Goal: Task Accomplishment & Management: Complete application form

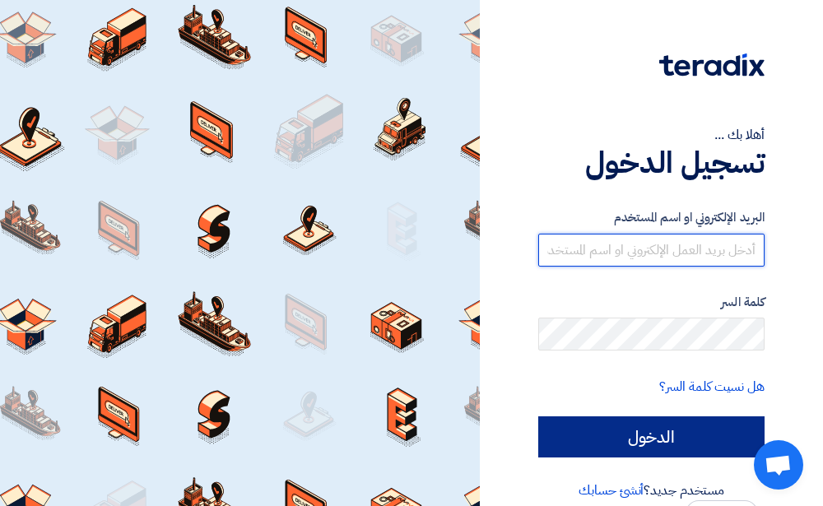
type input "[EMAIL_ADDRESS][PERSON_NAME][DOMAIN_NAME]"
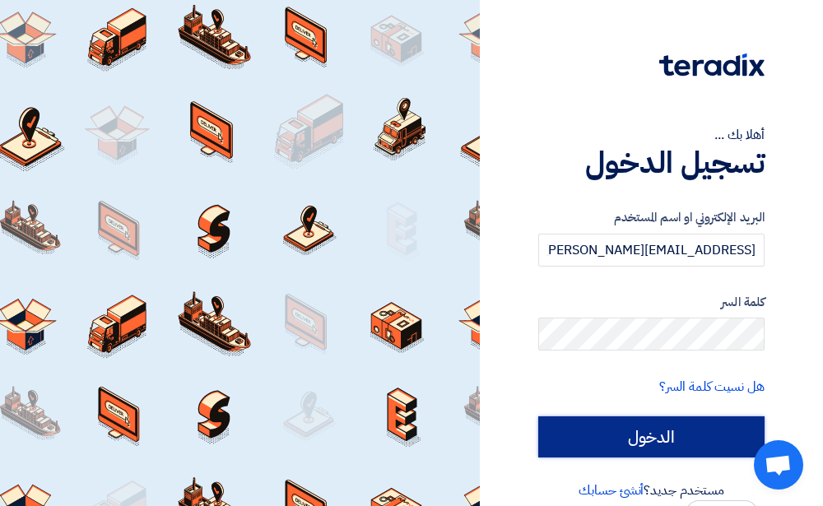
click at [673, 433] on input "الدخول" at bounding box center [651, 436] width 226 height 41
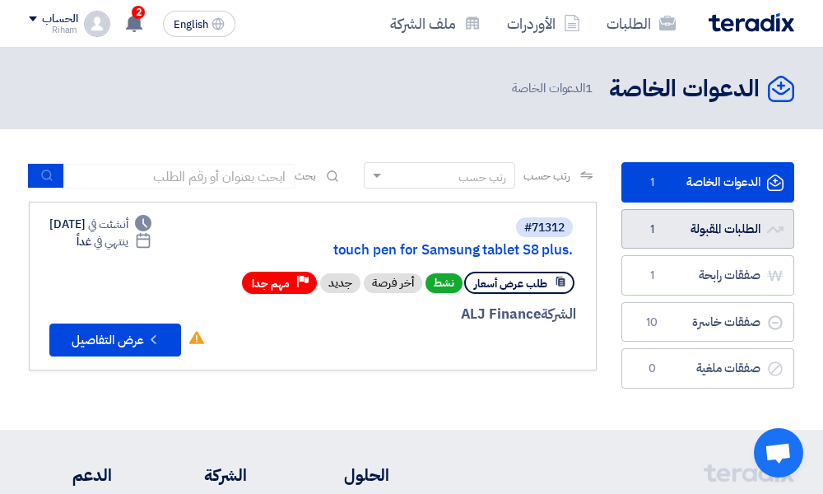
click at [727, 222] on link "الطلبات المقبولة الطلبات المقبولة 1" at bounding box center [707, 229] width 173 height 40
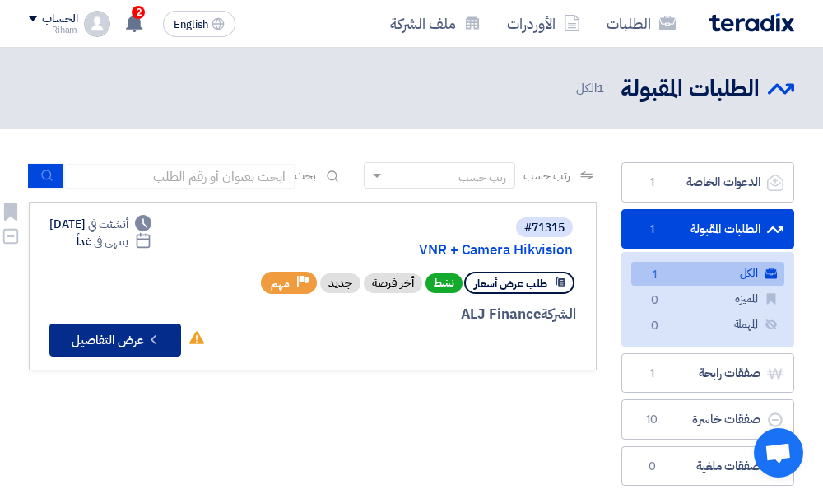
click at [147, 334] on button "Check details عرض التفاصيل" at bounding box center [115, 339] width 132 height 33
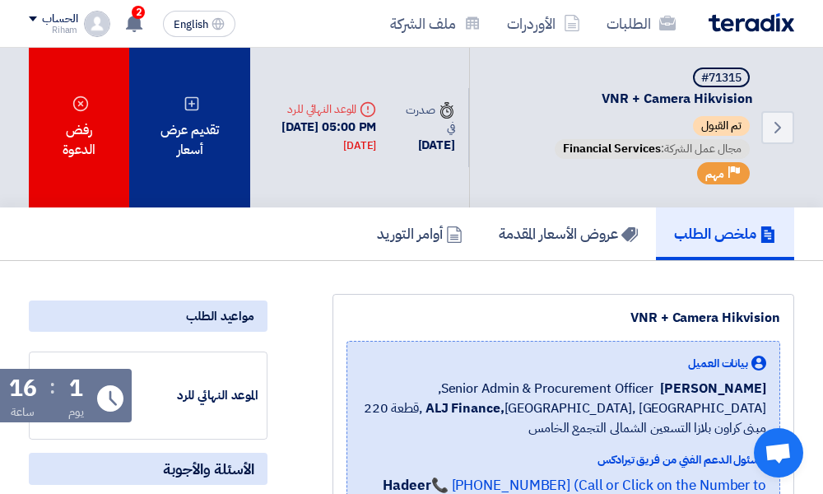
click at [179, 139] on div "تقديم عرض أسعار" at bounding box center [189, 128] width 121 height 160
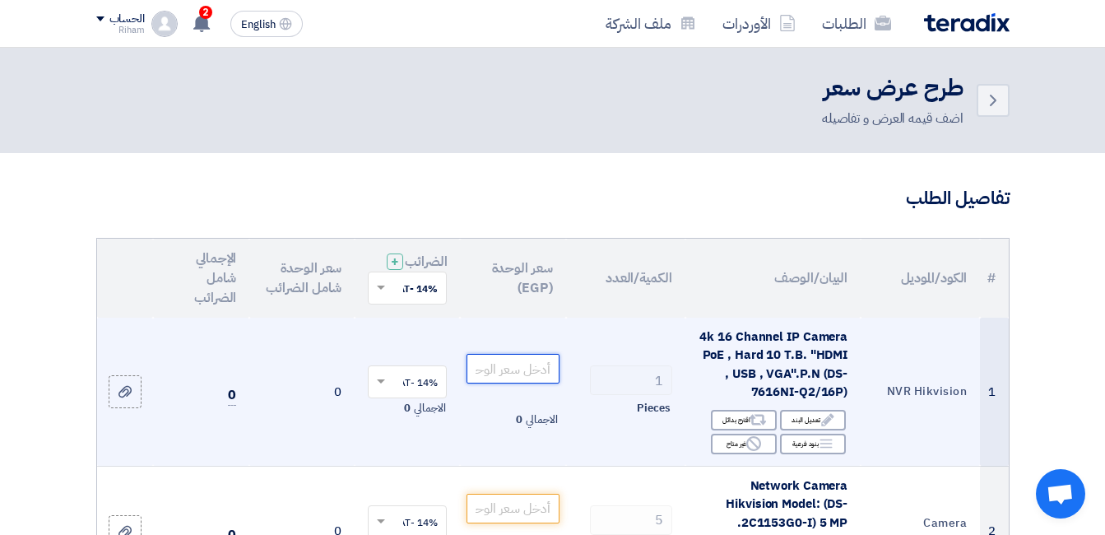
click at [516, 376] on input "number" at bounding box center [512, 369] width 92 height 30
click at [526, 383] on input "number" at bounding box center [512, 369] width 92 height 30
click at [503, 382] on input "number" at bounding box center [512, 369] width 92 height 30
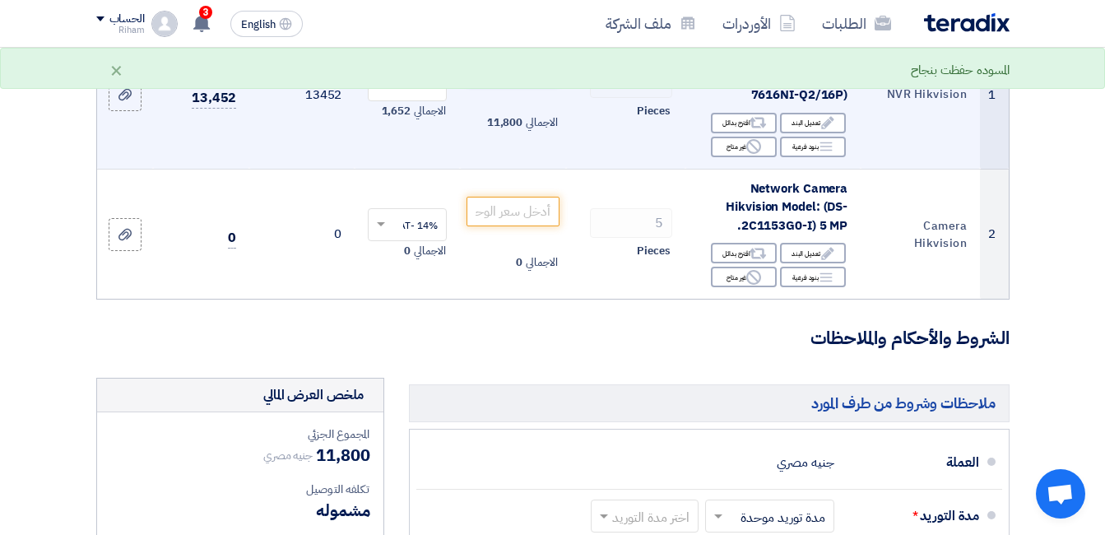
scroll to position [329, 0]
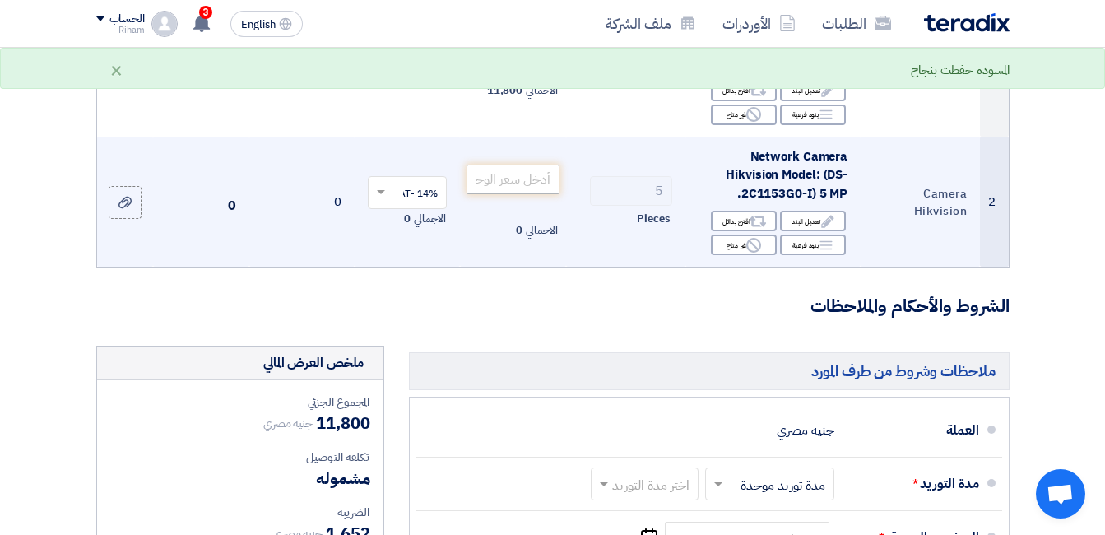
type input "11800"
click at [505, 194] on input "number" at bounding box center [512, 180] width 92 height 30
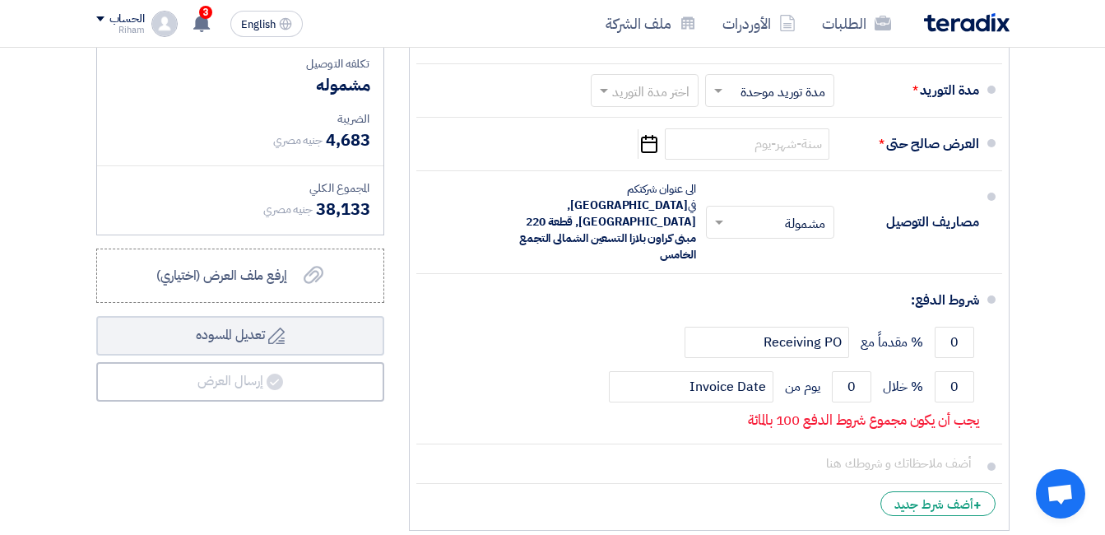
scroll to position [740, 0]
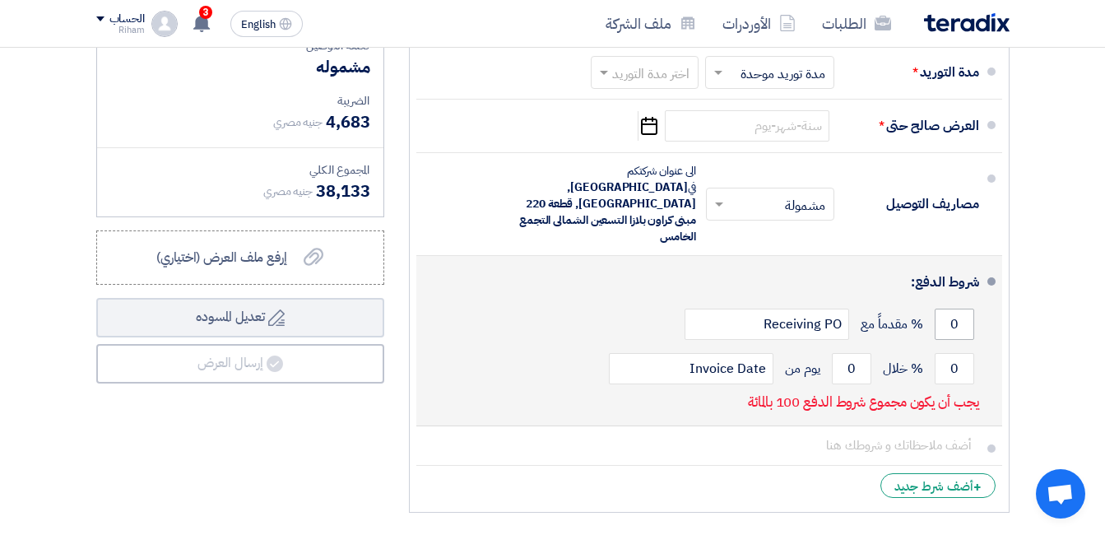
type input "4330"
click at [834, 308] on input "0" at bounding box center [953, 323] width 39 height 31
type input "0"
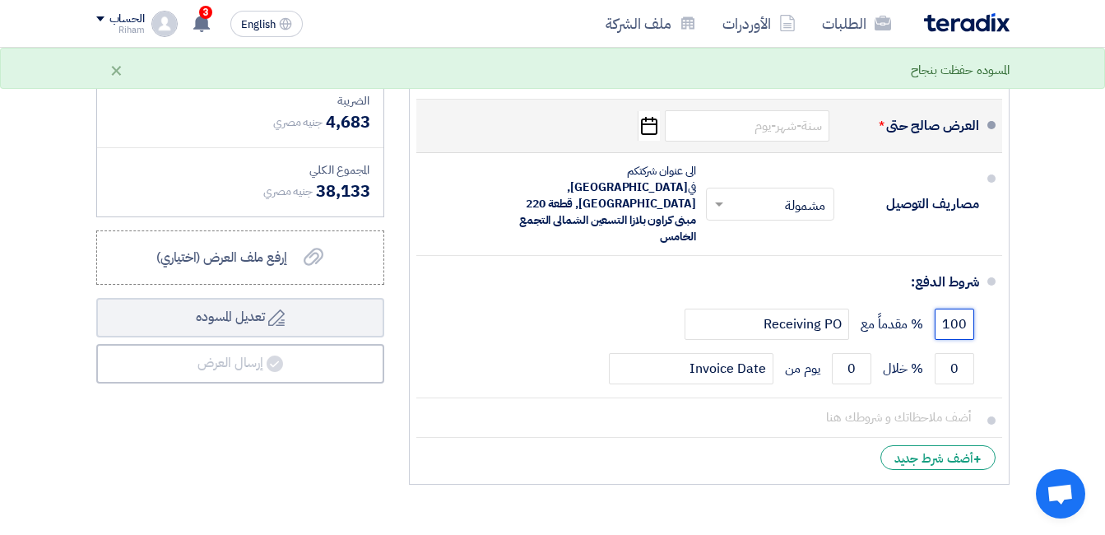
type input "100"
click at [648, 141] on icon "Pick a date" at bounding box center [648, 126] width 22 height 30
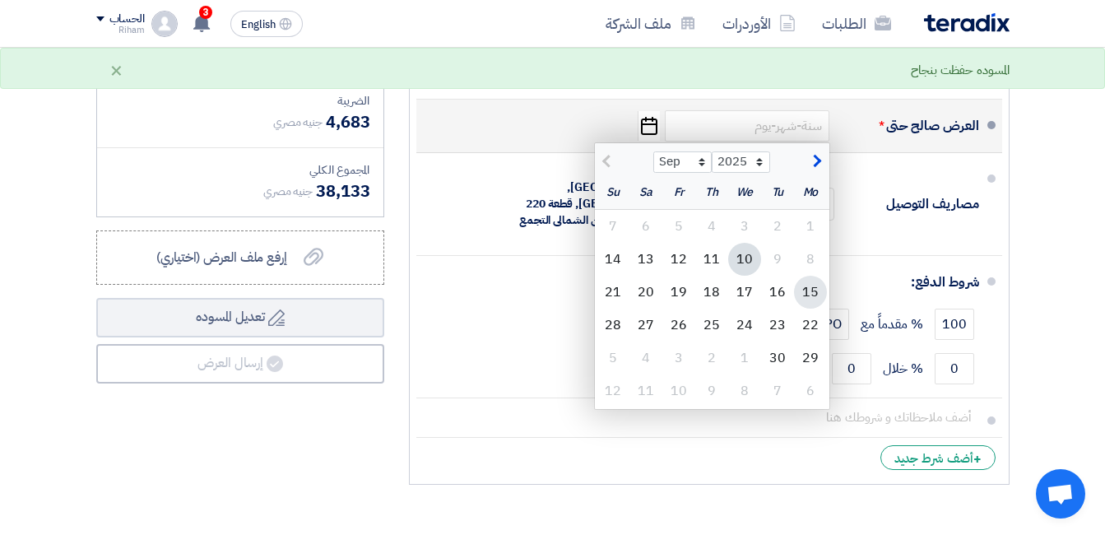
click at [806, 304] on div "15" at bounding box center [810, 292] width 33 height 33
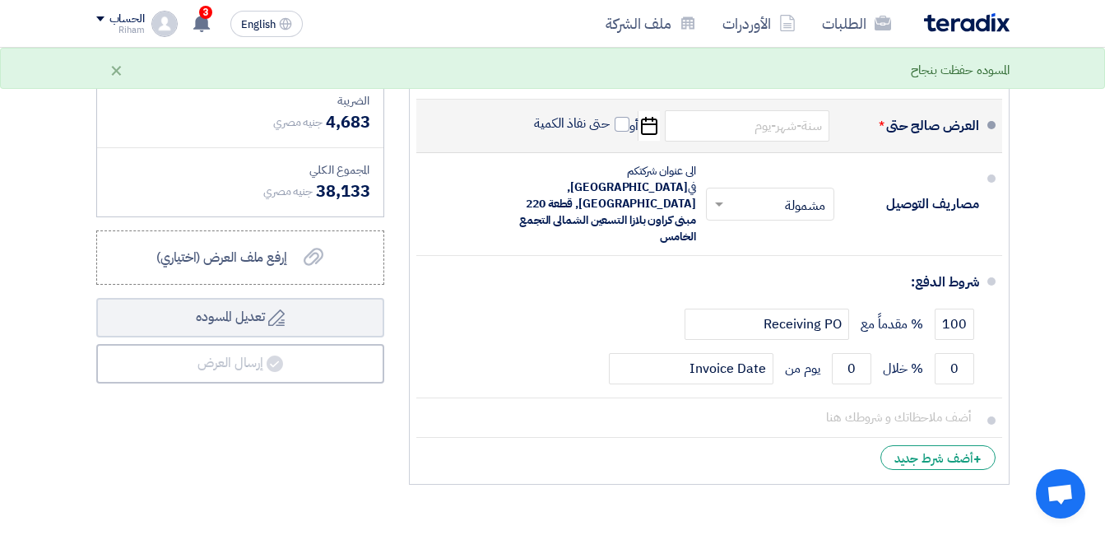
type input "[DATE]"
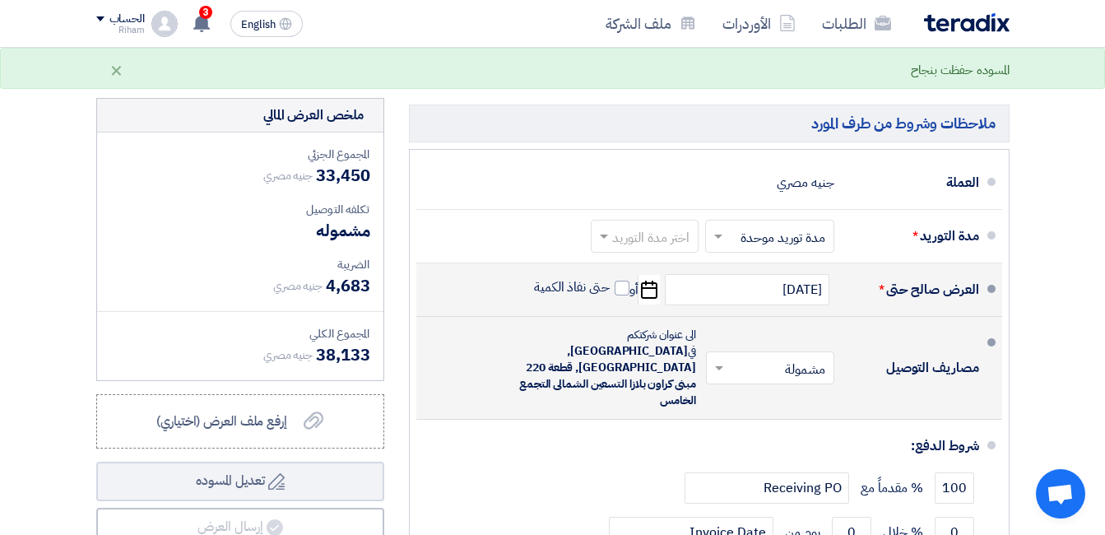
scroll to position [576, 0]
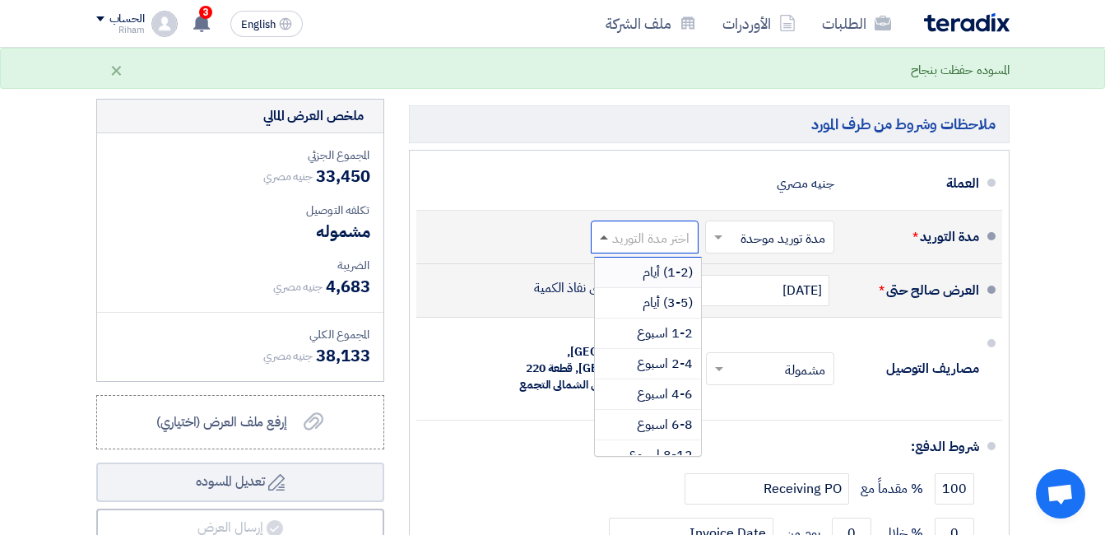
click at [605, 239] on span at bounding box center [604, 237] width 8 height 4
click at [679, 313] on span "(3-5) أيام" at bounding box center [667, 303] width 50 height 20
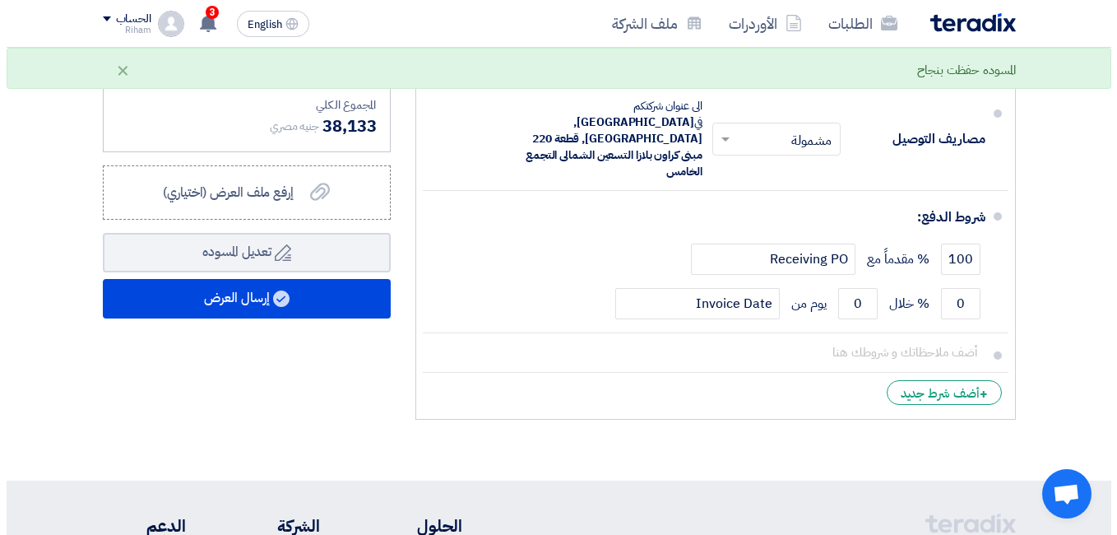
scroll to position [823, 0]
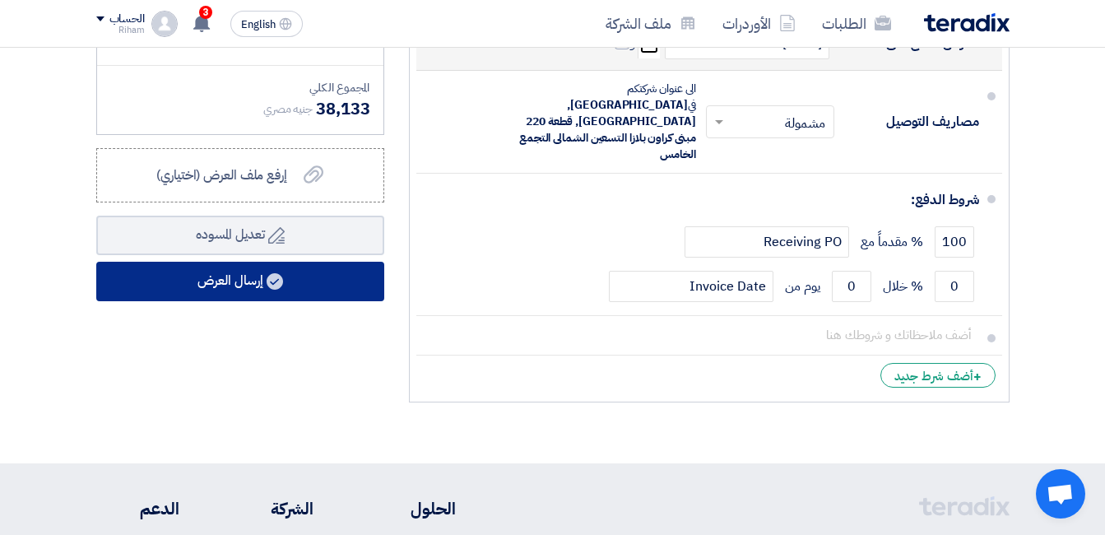
click at [290, 296] on button "إرسال العرض" at bounding box center [240, 281] width 288 height 39
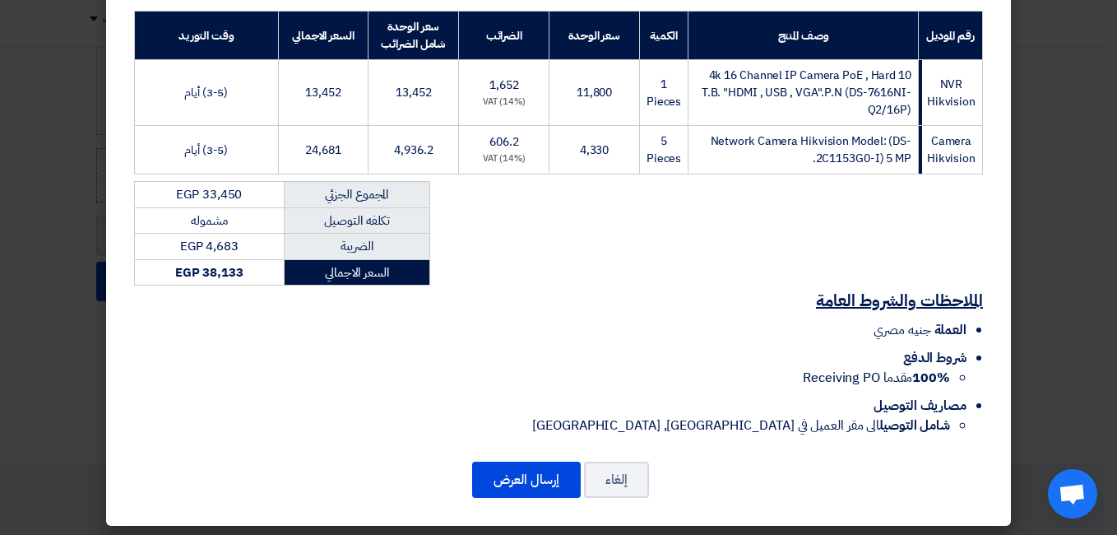
scroll to position [258, 0]
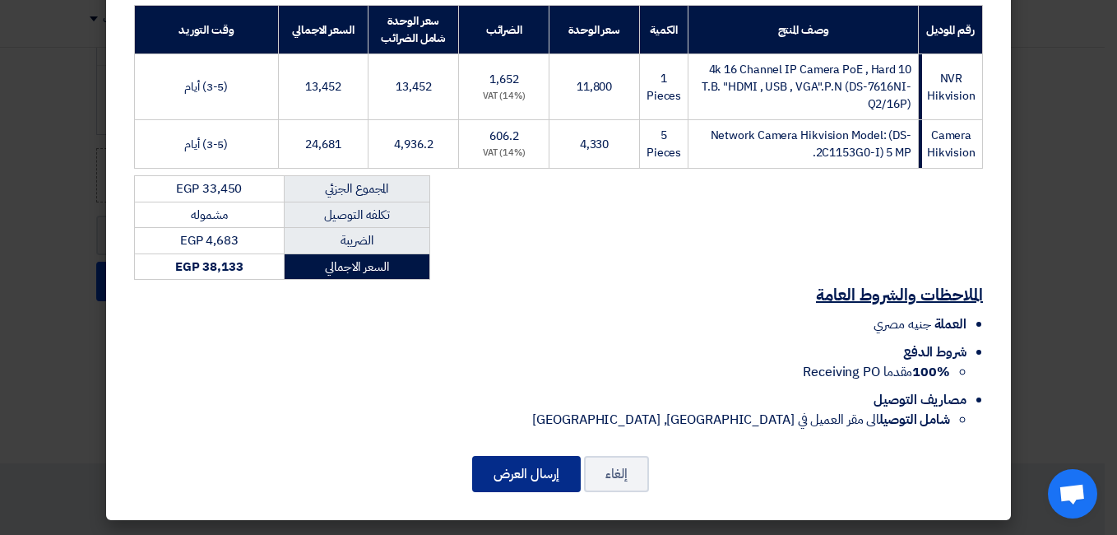
click at [516, 471] on button "إرسال العرض" at bounding box center [526, 474] width 109 height 36
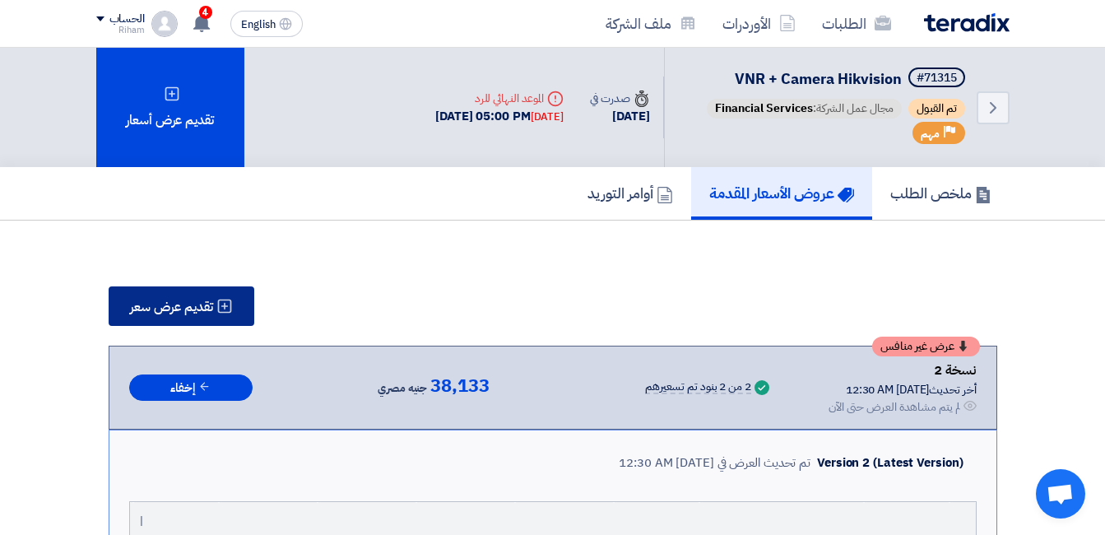
click at [178, 300] on span "تقديم عرض سعر" at bounding box center [171, 306] width 83 height 13
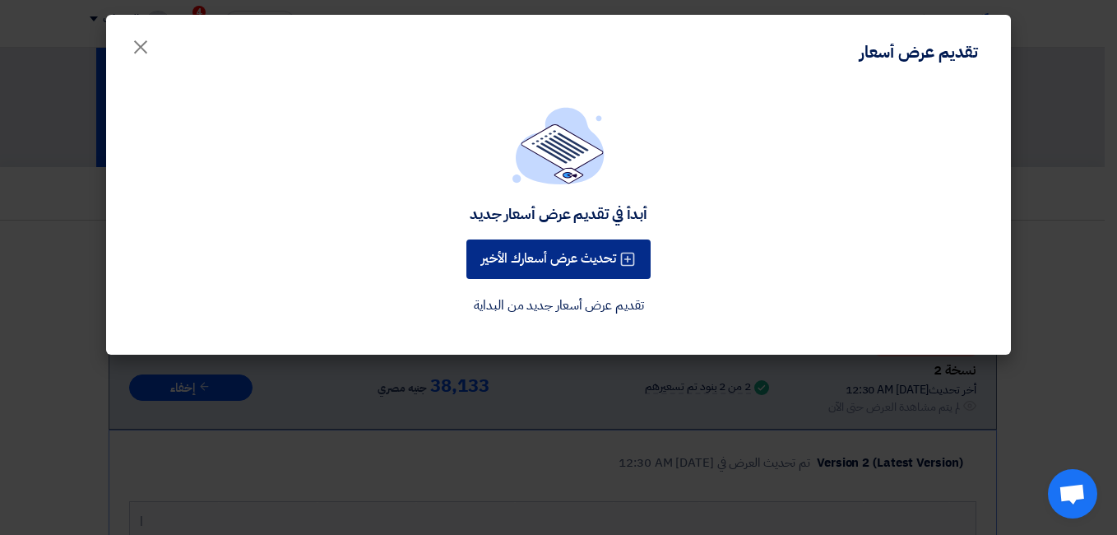
click at [551, 261] on button "تحديث عرض أسعارك الأخير" at bounding box center [558, 258] width 184 height 39
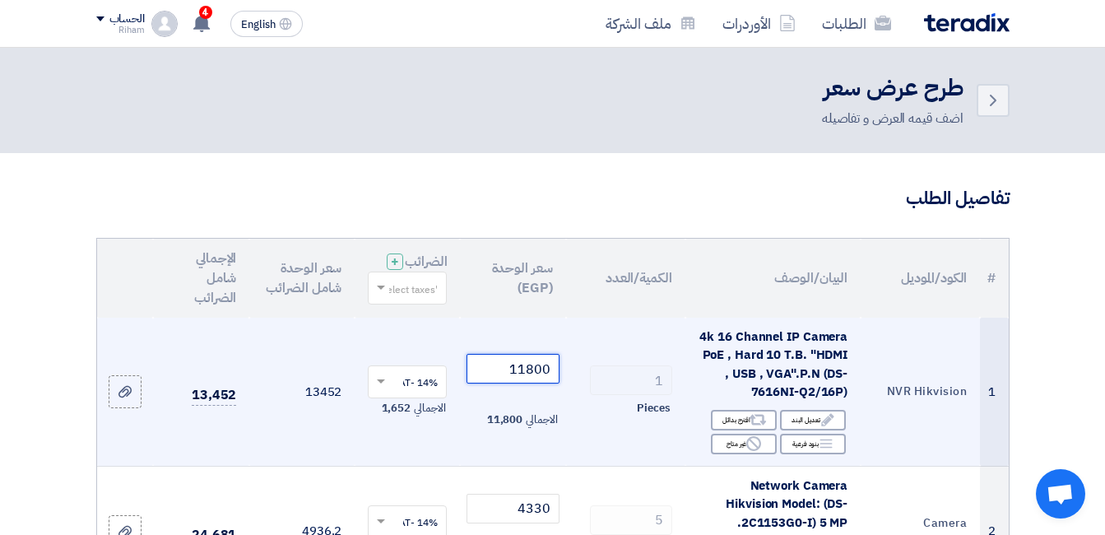
click at [554, 380] on input "11800" at bounding box center [512, 369] width 92 height 30
drag, startPoint x: 554, startPoint y: 380, endPoint x: 476, endPoint y: 452, distance: 105.9
click at [452, 443] on tr "1 NVR Hikvision 4k 16 Channel IP Camera [PERSON_NAME] , Hard 10 T.B. "HDMI , US…" at bounding box center [552, 391] width 911 height 149
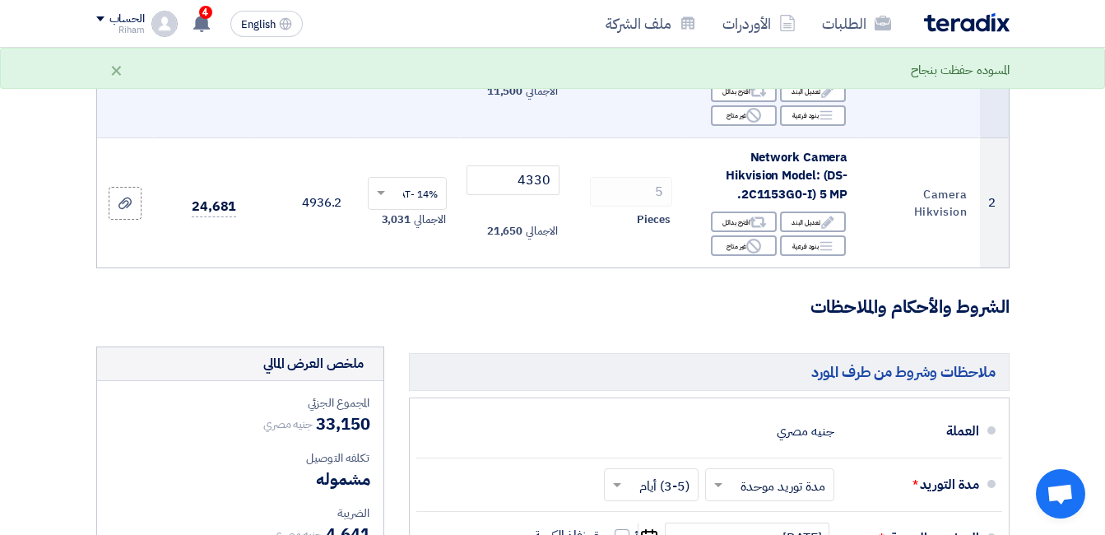
scroll to position [329, 0]
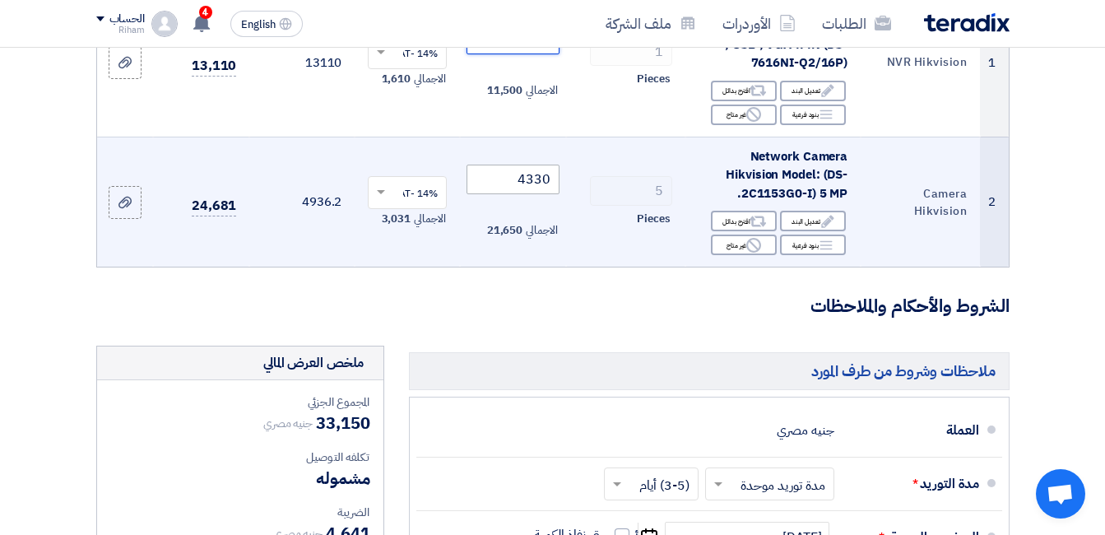
type input "11500"
click at [550, 190] on input "4330" at bounding box center [512, 180] width 92 height 30
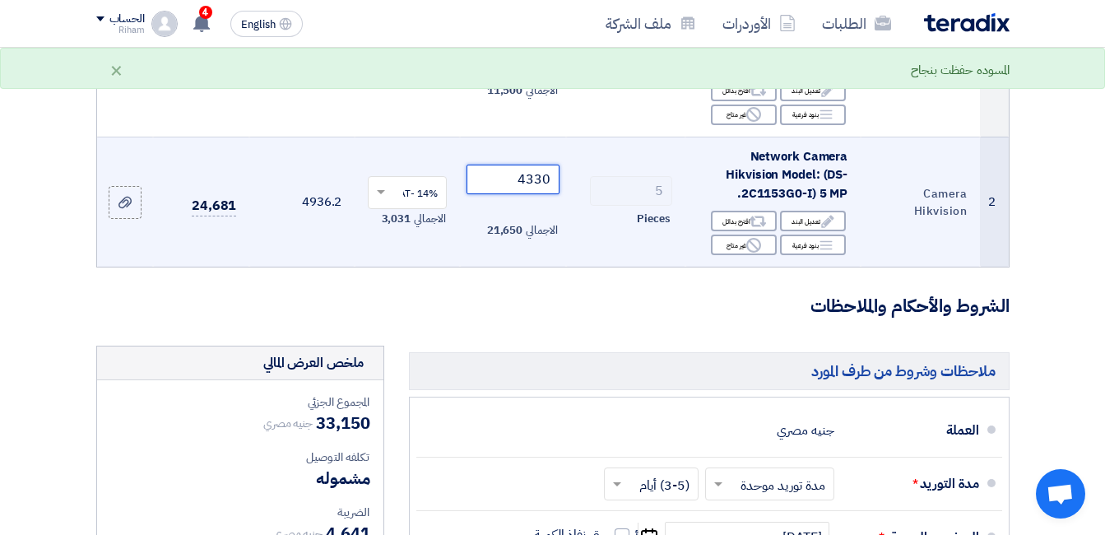
drag, startPoint x: 554, startPoint y: 190, endPoint x: 517, endPoint y: 193, distance: 37.2
click at [517, 193] on input "4330" at bounding box center [512, 180] width 92 height 30
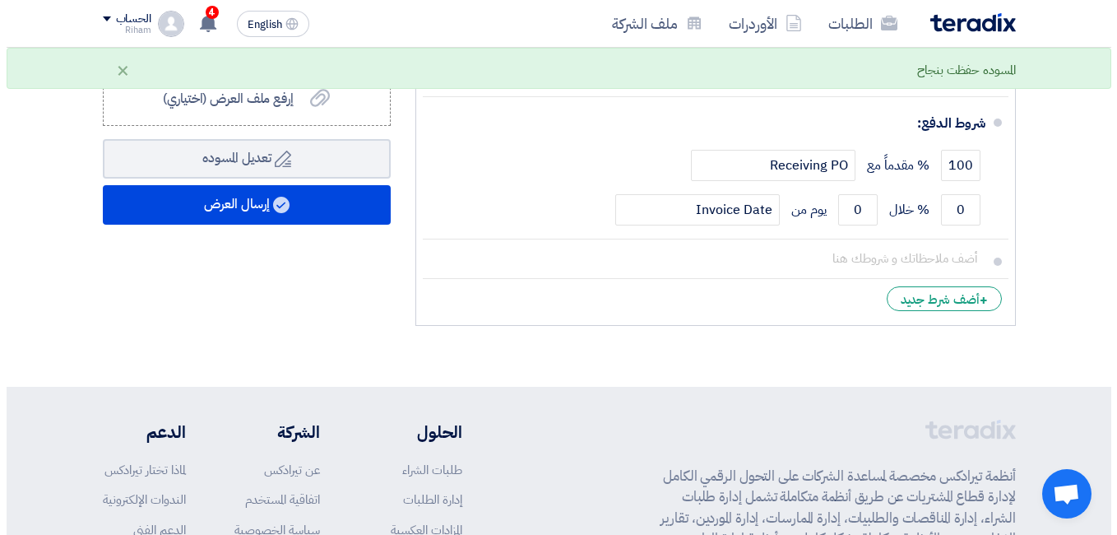
scroll to position [905, 0]
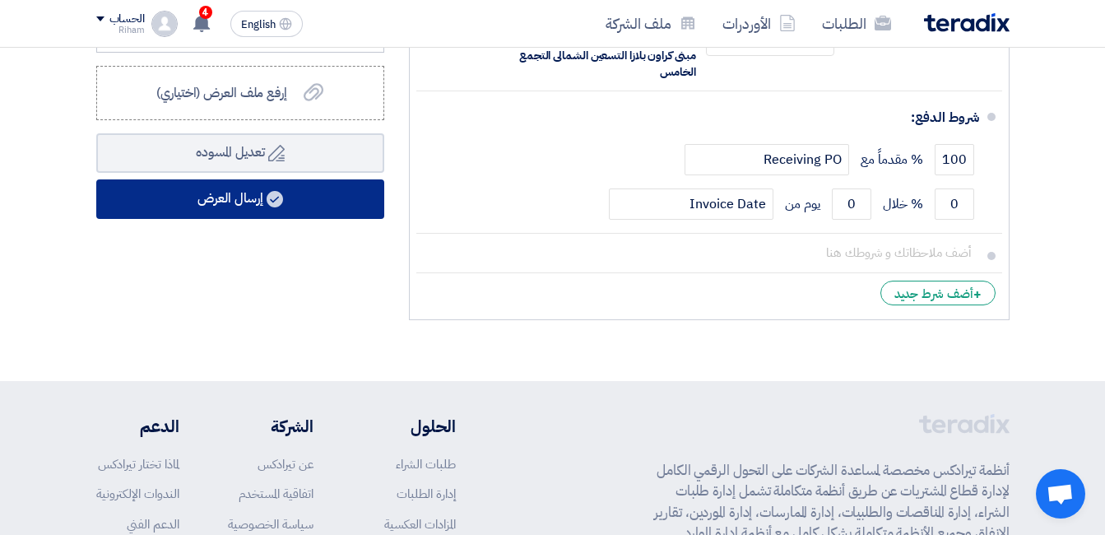
type input "4400"
click at [305, 205] on button "إرسال العرض" at bounding box center [240, 198] width 288 height 39
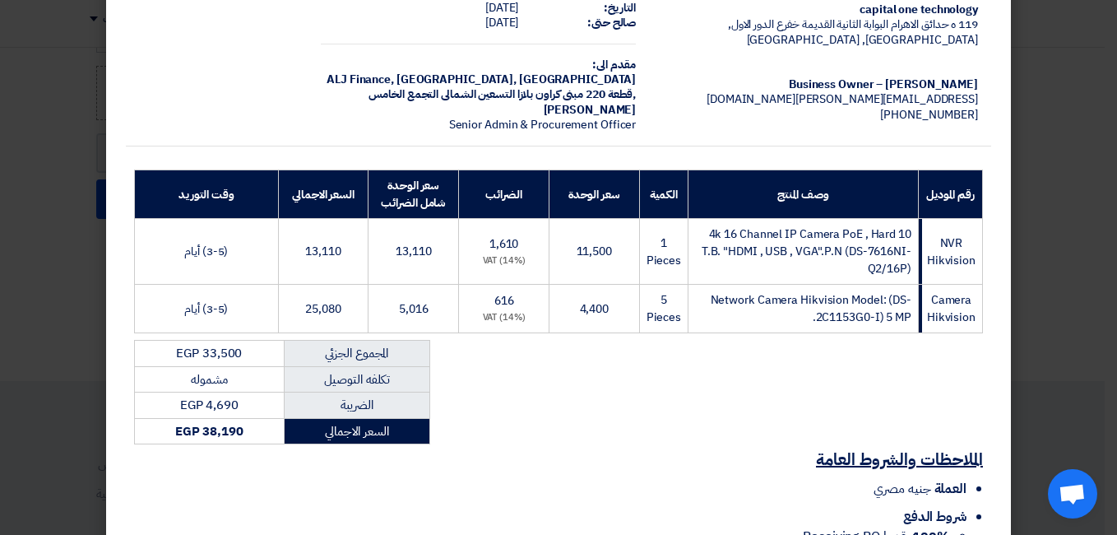
scroll to position [258, 0]
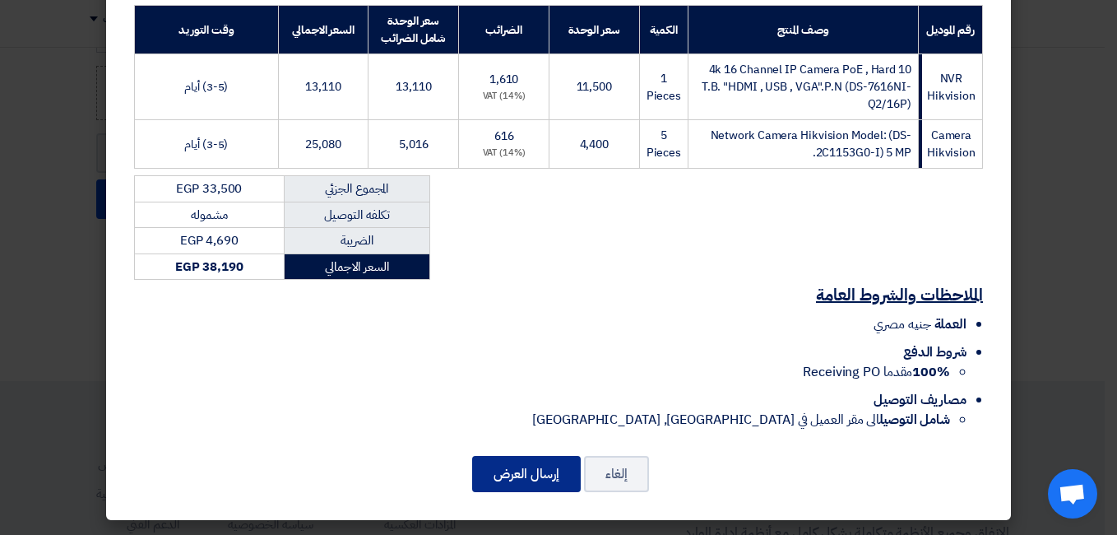
click at [557, 469] on button "إرسال العرض" at bounding box center [526, 474] width 109 height 36
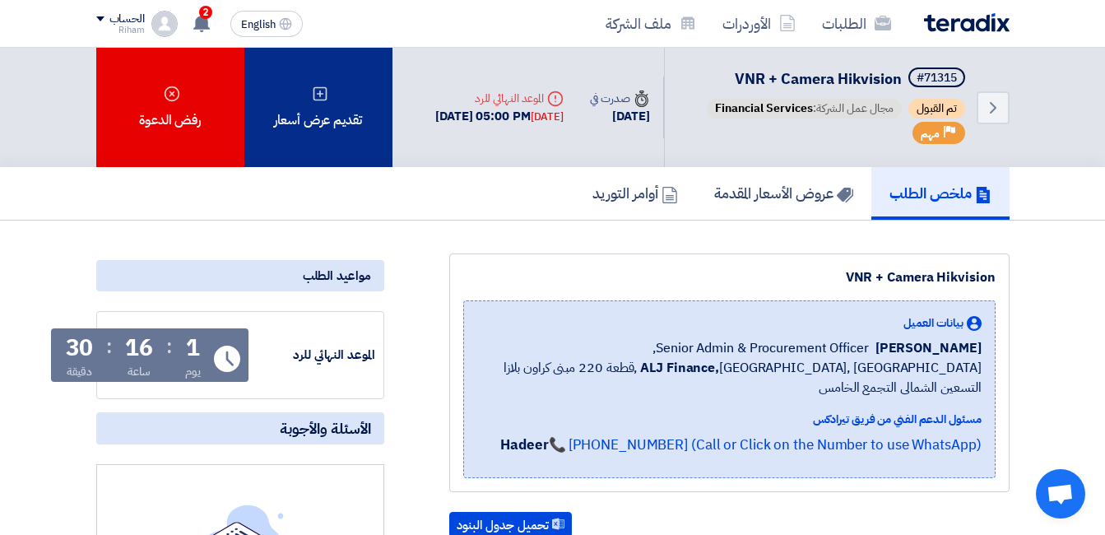
click at [369, 90] on div "تقديم عرض أسعار" at bounding box center [318, 107] width 148 height 119
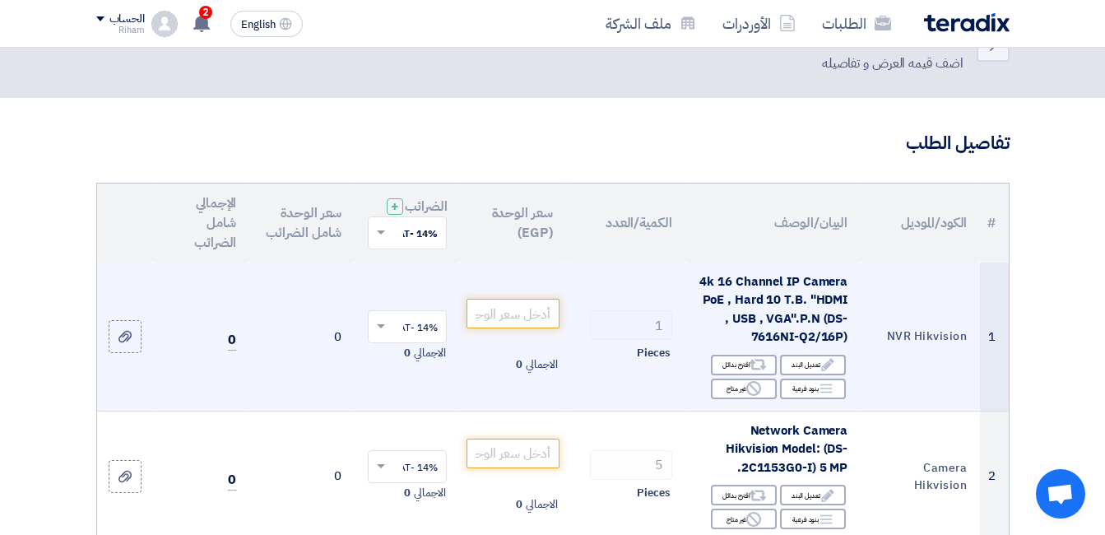
scroll to position [82, 0]
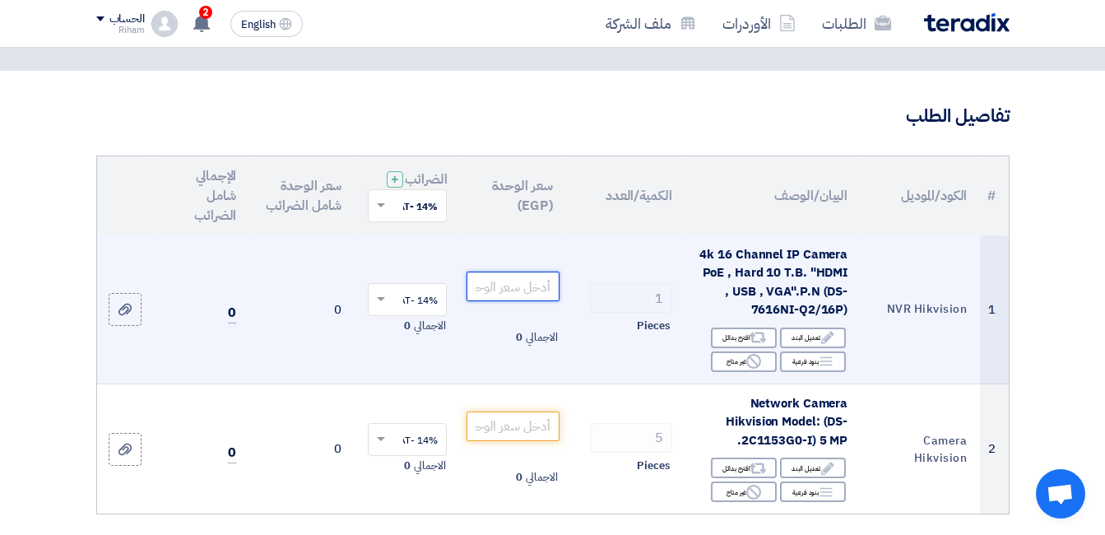
click at [522, 295] on input "number" at bounding box center [512, 286] width 92 height 30
type input "3"
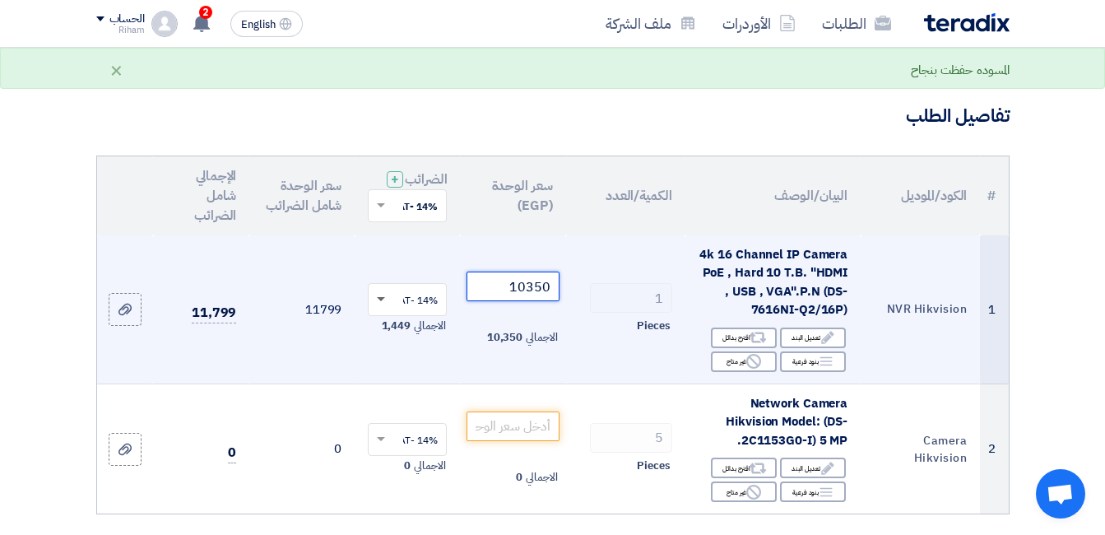
type input "10350"
click at [379, 301] on span at bounding box center [381, 299] width 8 height 4
click at [423, 366] on span "0% -vat" at bounding box center [420, 358] width 35 height 15
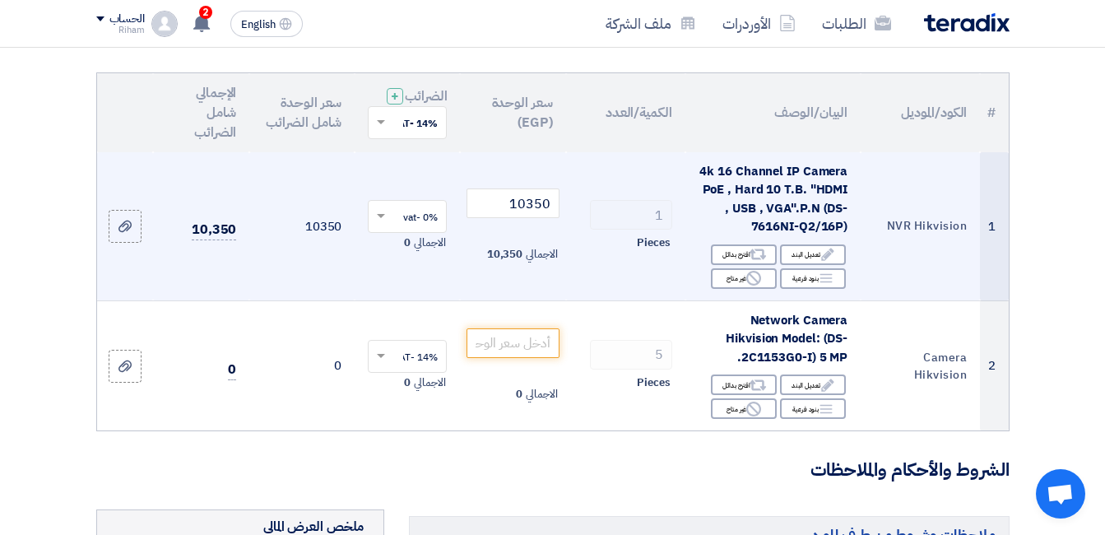
scroll to position [247, 0]
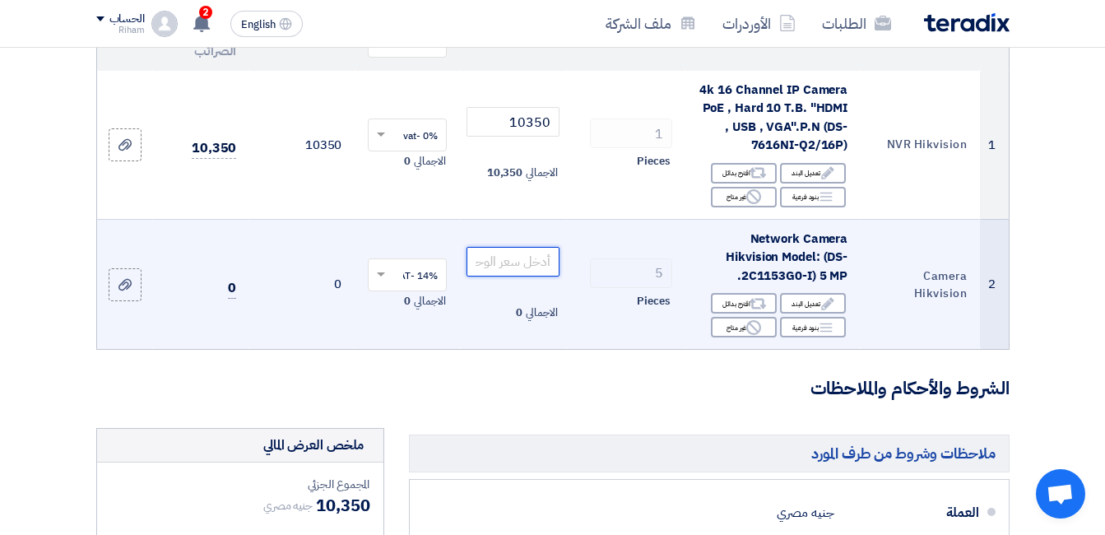
click at [527, 276] on input "number" at bounding box center [512, 262] width 92 height 30
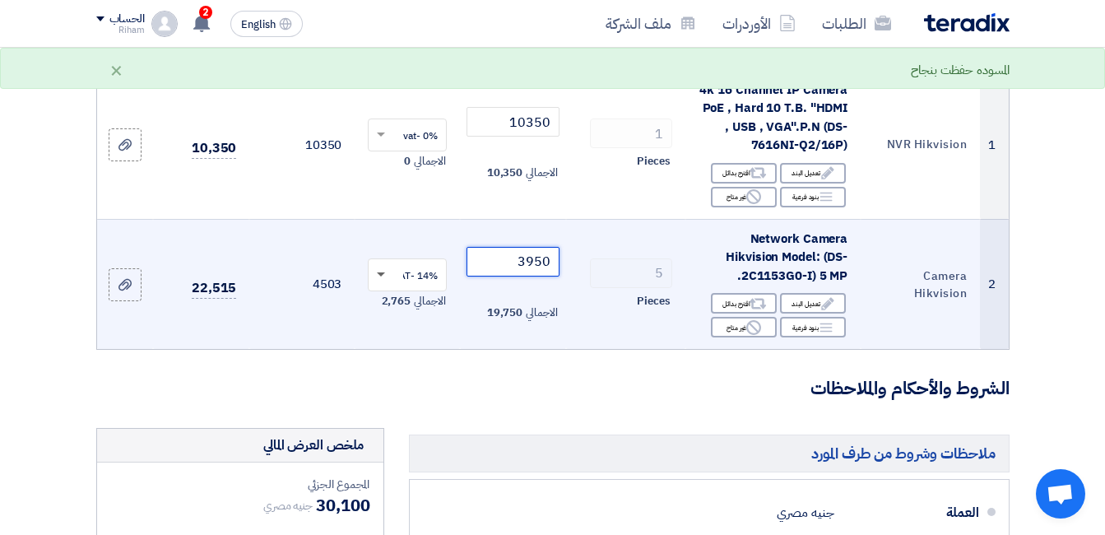
type input "3950"
click at [378, 278] on span at bounding box center [381, 275] width 8 height 6
click at [418, 341] on span "0% -vat" at bounding box center [420, 334] width 35 height 15
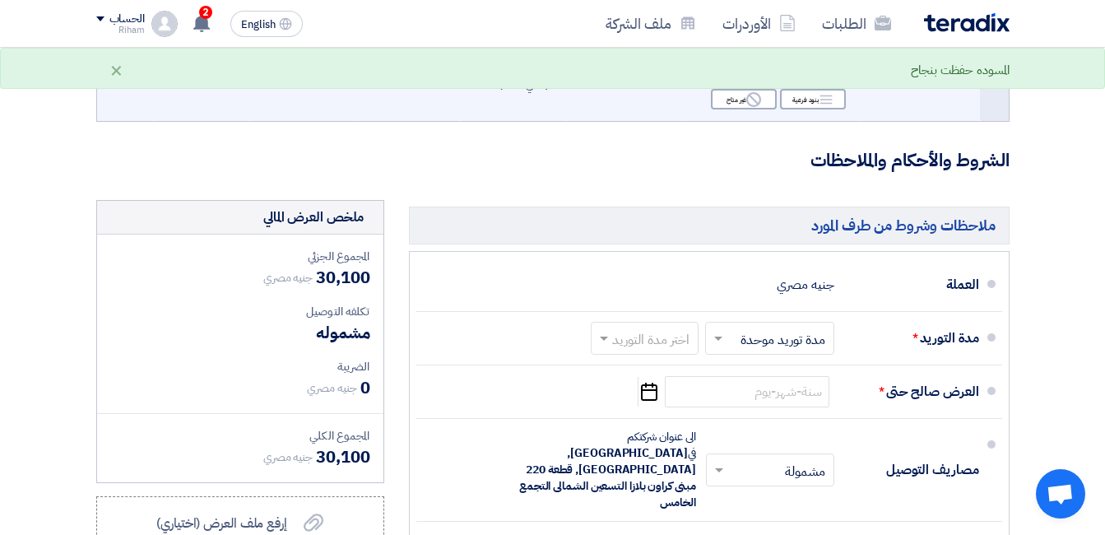
scroll to position [494, 0]
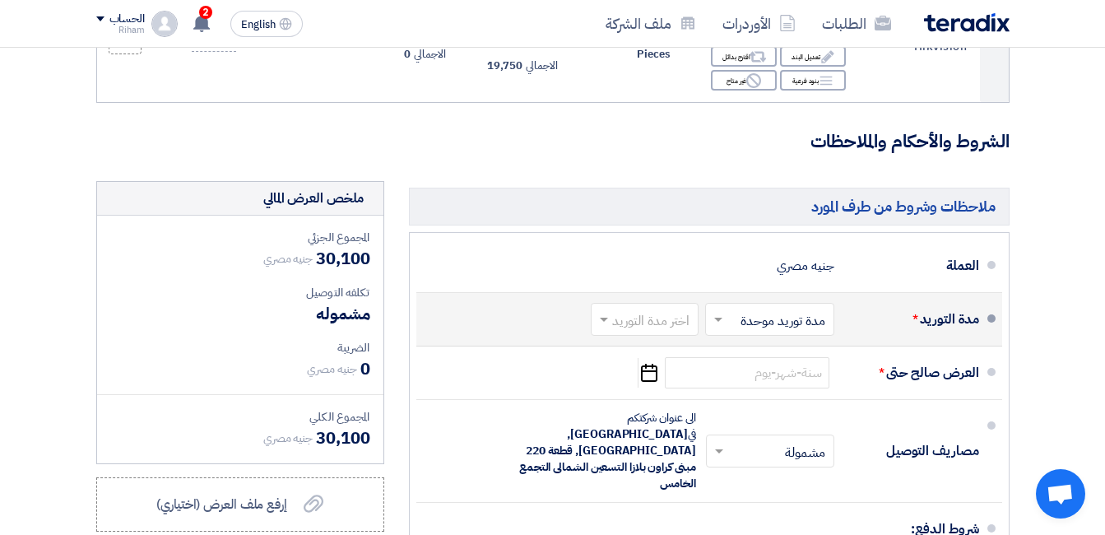
click at [717, 332] on input "text" at bounding box center [766, 320] width 121 height 24
click at [781, 395] on span "مدة توريد موحدة" at bounding box center [785, 385] width 86 height 20
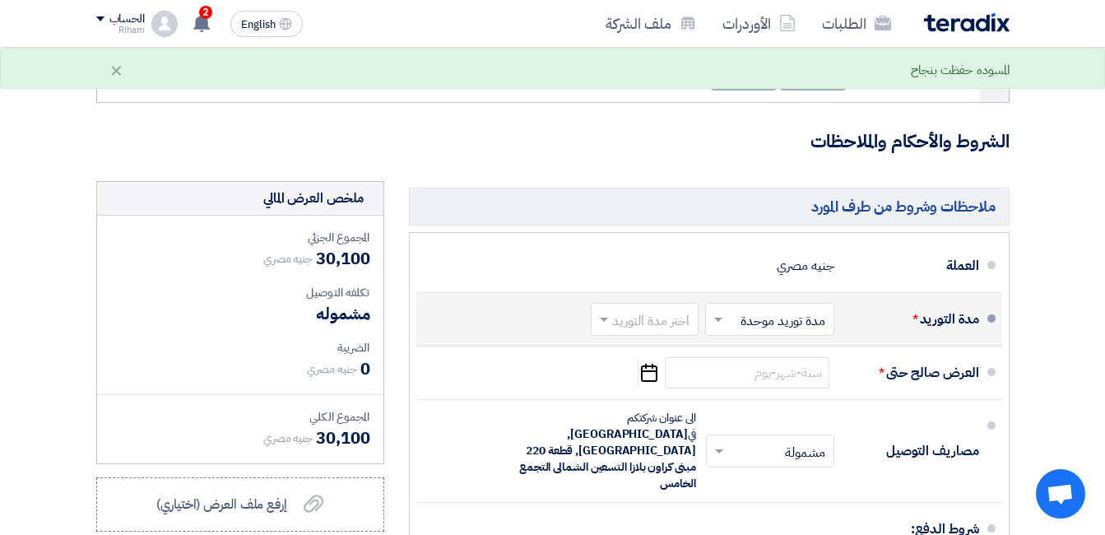
click at [600, 327] on span at bounding box center [601, 319] width 21 height 16
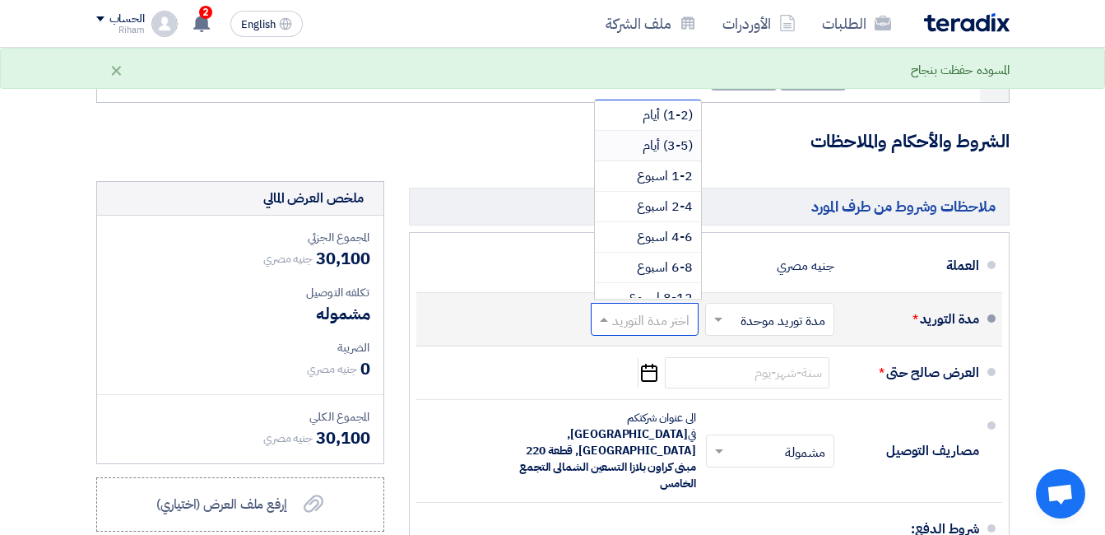
click at [660, 155] on span "(3-5) أيام" at bounding box center [667, 146] width 50 height 20
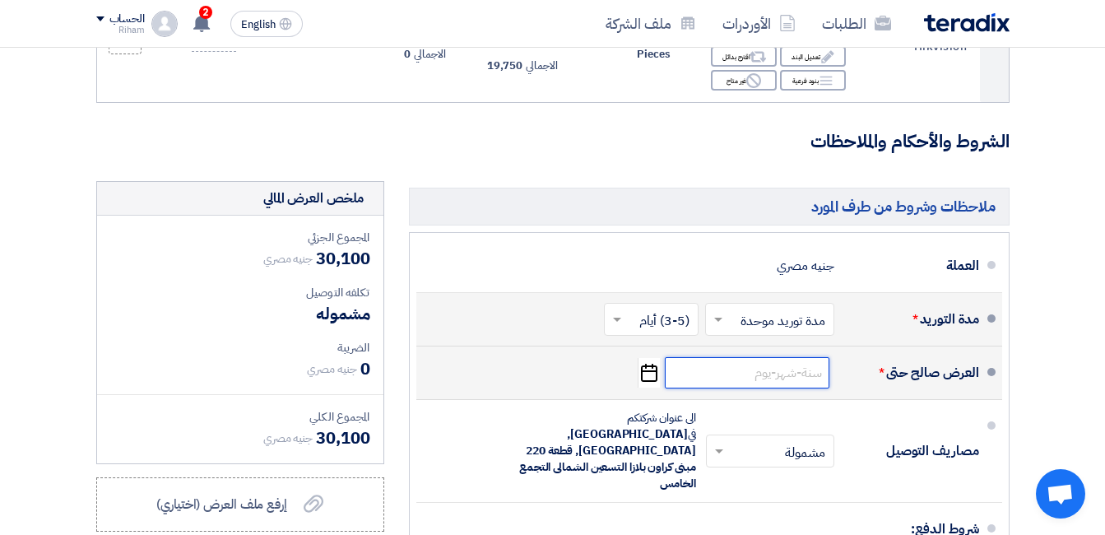
click at [700, 387] on input at bounding box center [747, 372] width 165 height 31
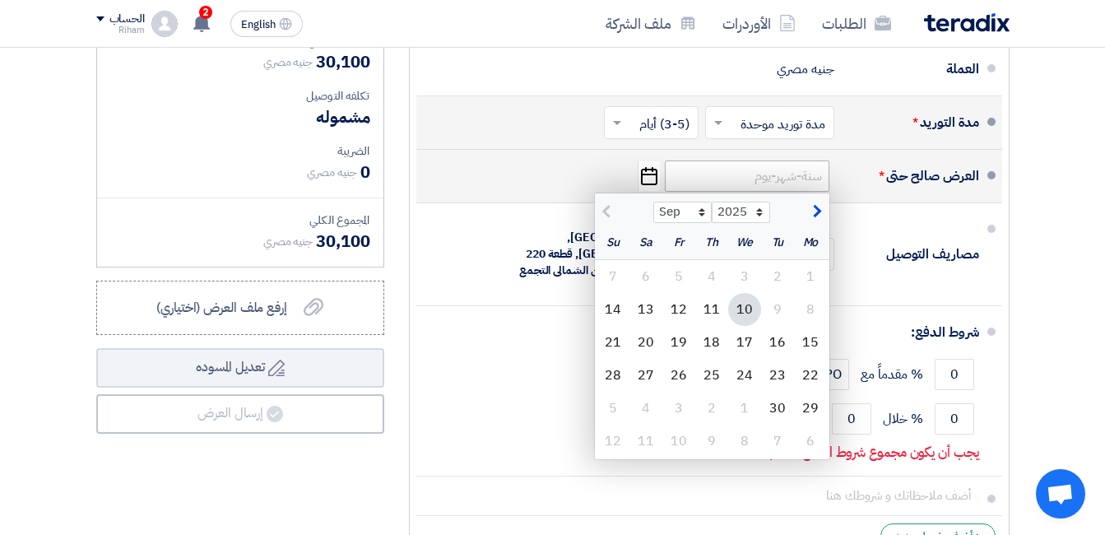
scroll to position [740, 0]
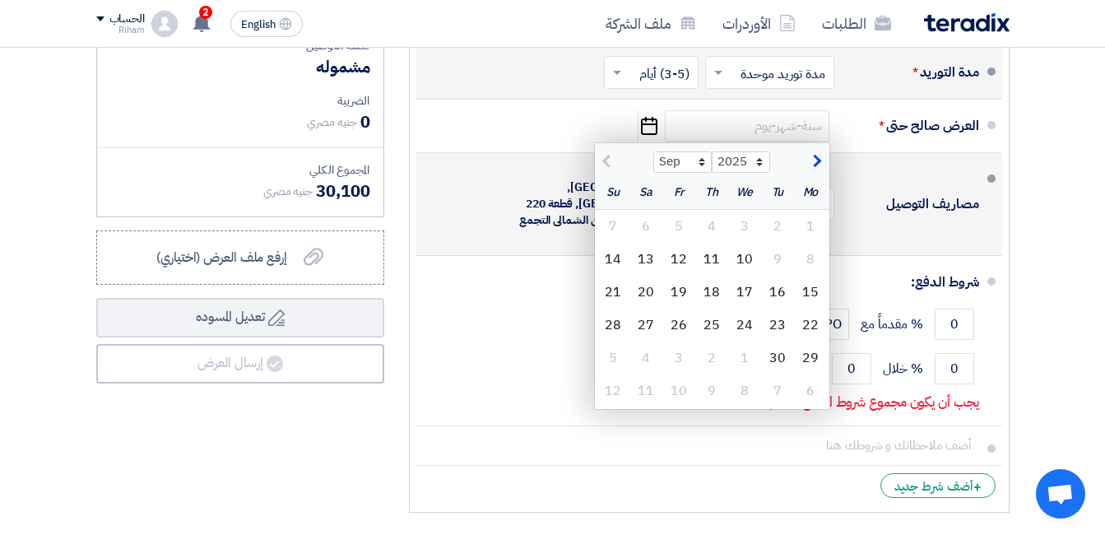
click at [915, 234] on li "مصاريف التوصيل × مشمولة × الى عنوان شركتكم في Egypt, القاهرة, قطعة 220 مبنى كرا…" at bounding box center [709, 204] width 586 height 103
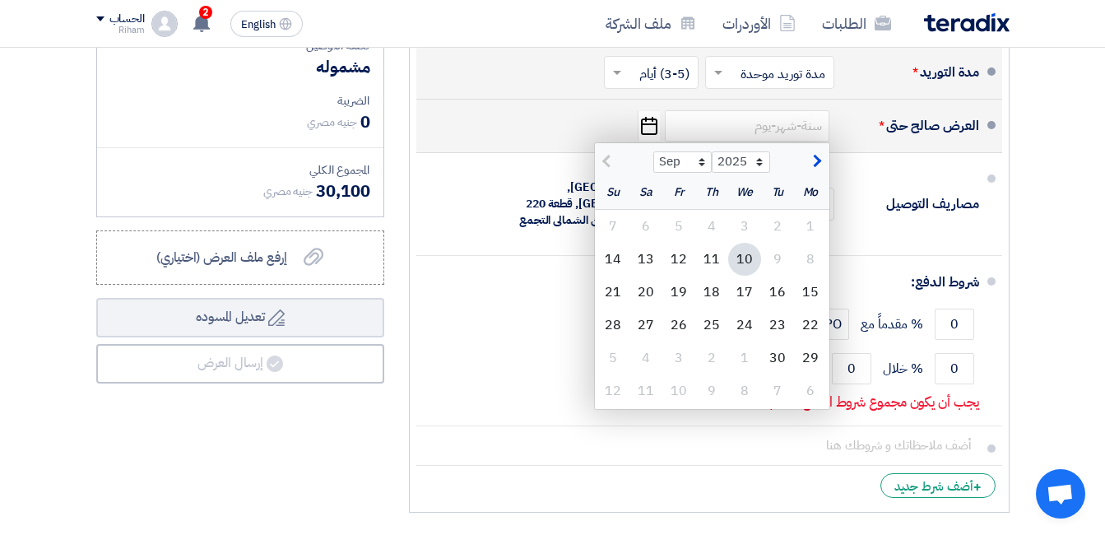
click at [685, 155] on ngb-datepicker "Sep Oct Nov Dec 2025 2026 2027 2028 2029 2030 2031 2032 2033 2034 2035 Mo Tu We…" at bounding box center [712, 276] width 236 height 268
click at [681, 133] on input at bounding box center [747, 125] width 165 height 31
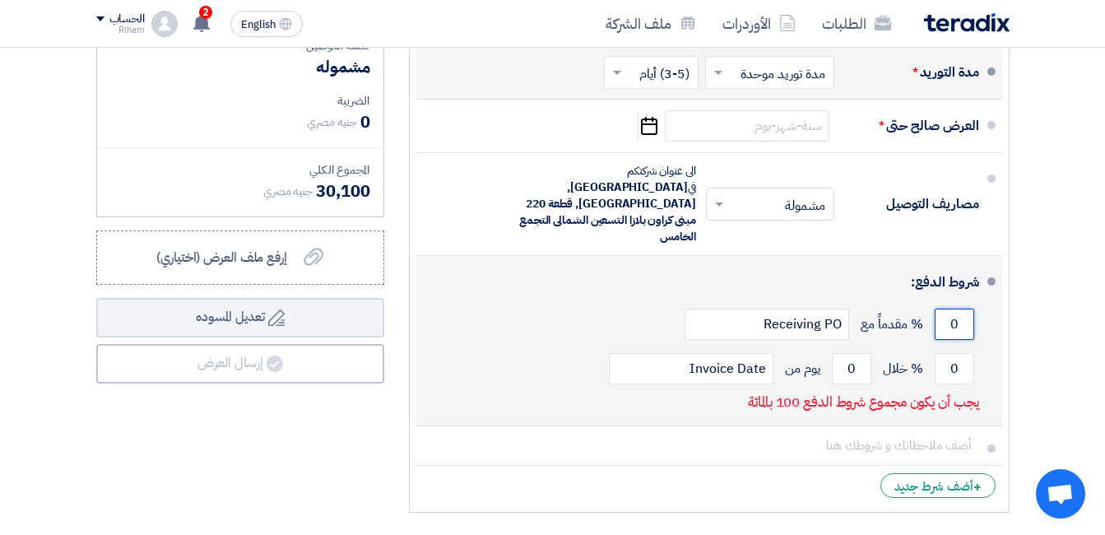
click at [943, 310] on input "0" at bounding box center [953, 323] width 39 height 31
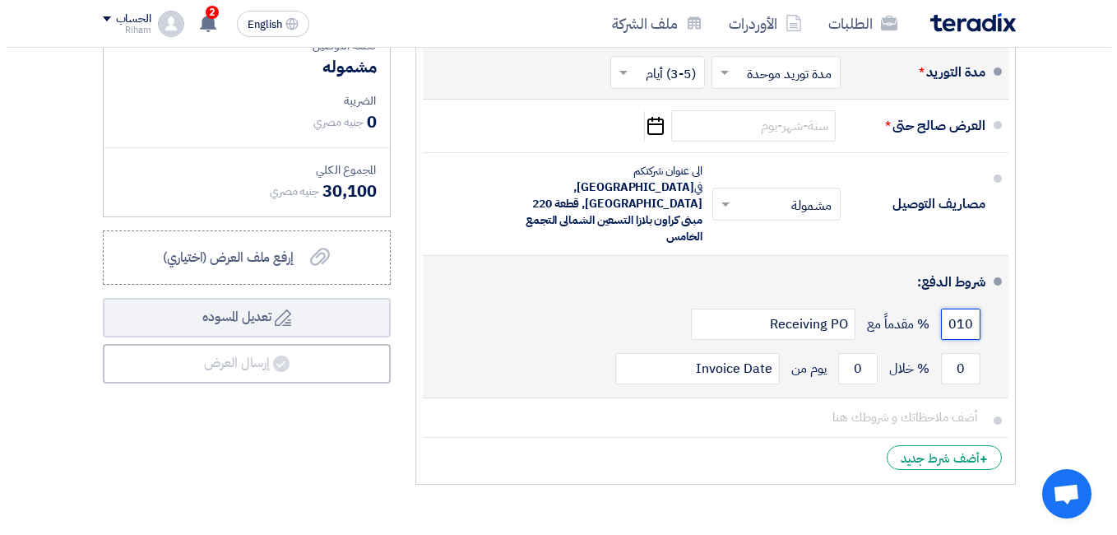
scroll to position [0, 0]
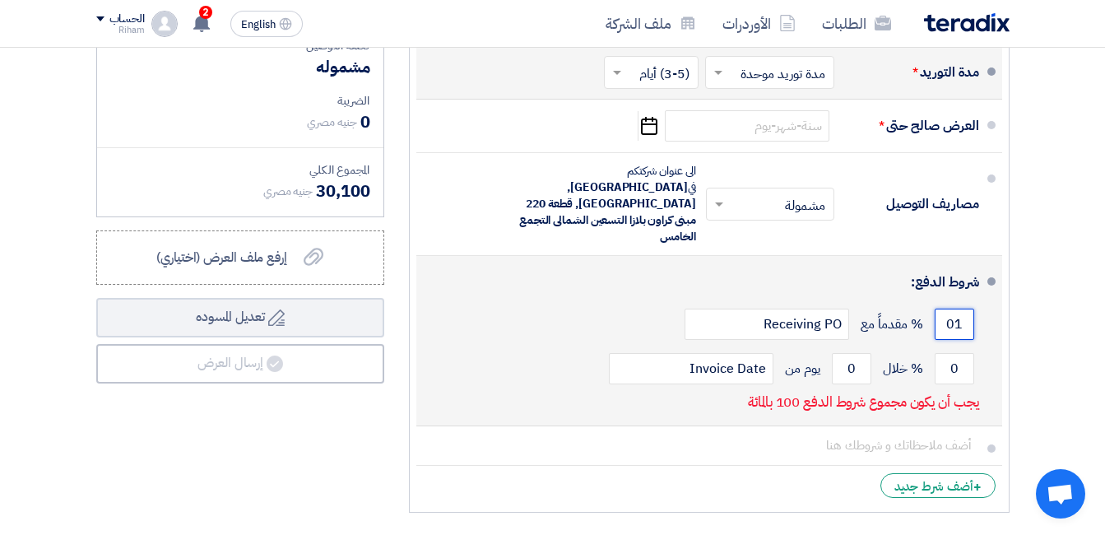
type input "0"
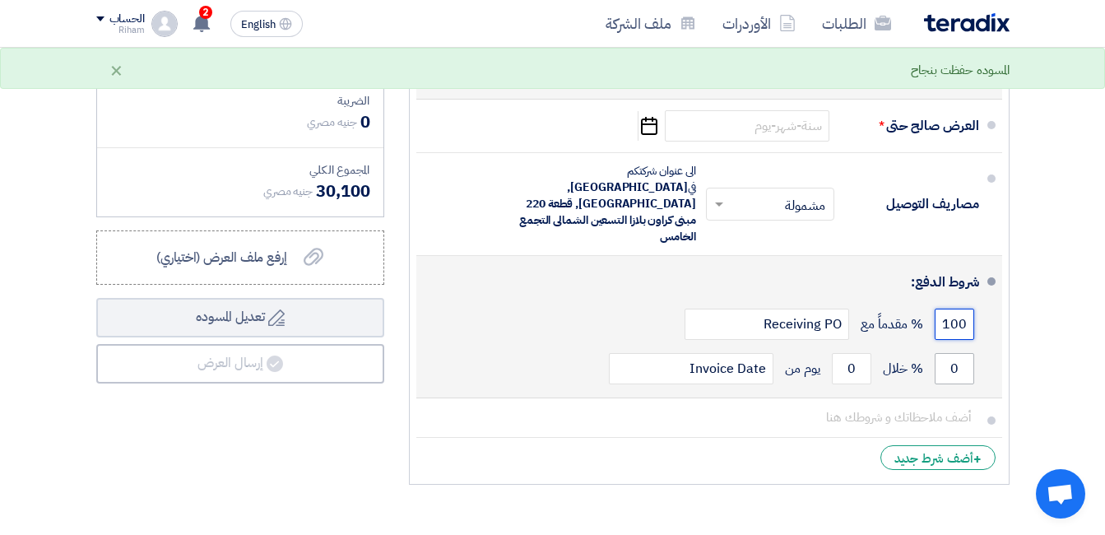
type input "100"
click at [950, 353] on input "0" at bounding box center [953, 368] width 39 height 31
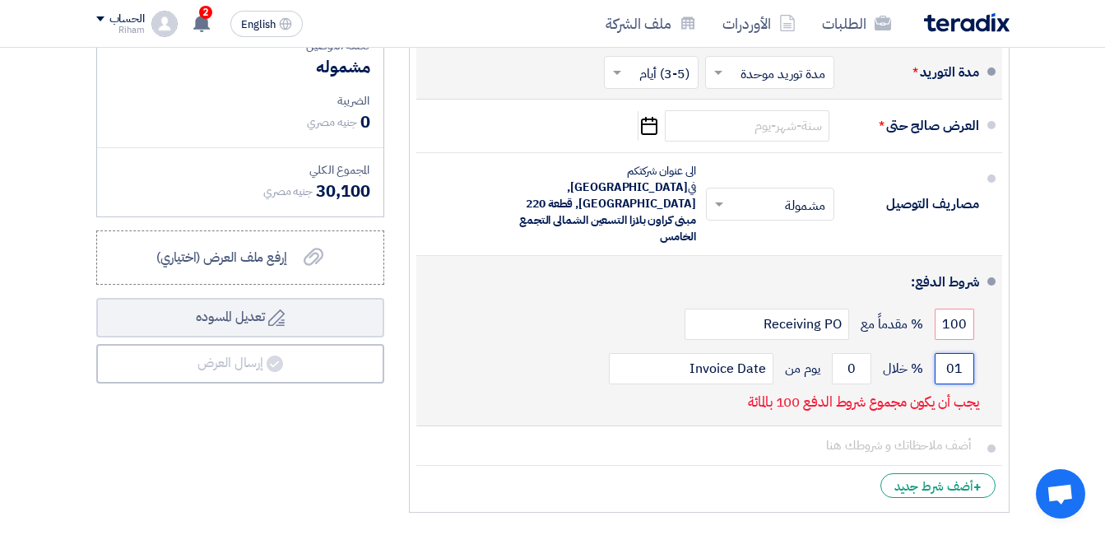
type input "0"
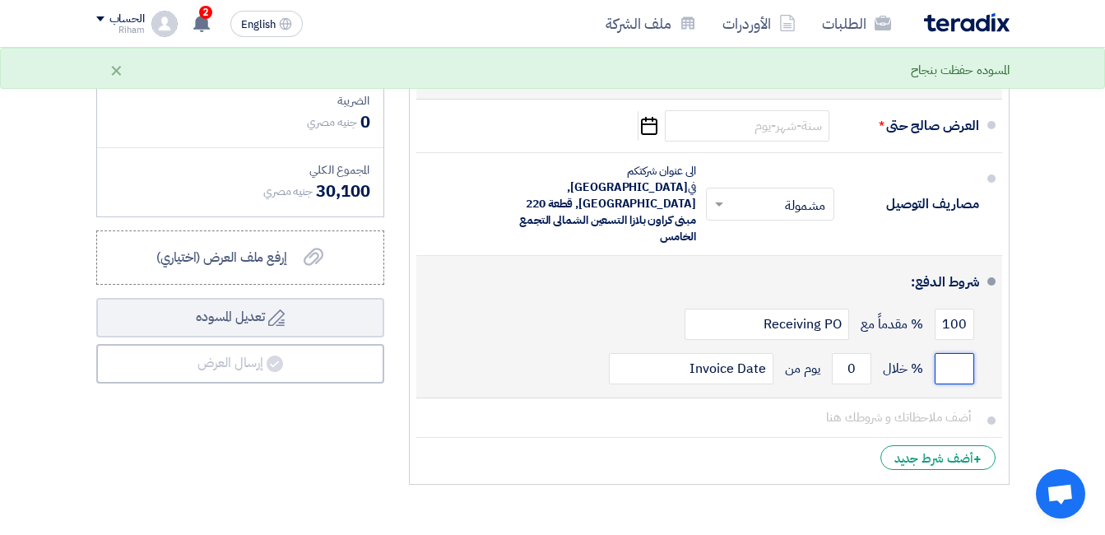
click at [949, 353] on input "number" at bounding box center [953, 368] width 39 height 31
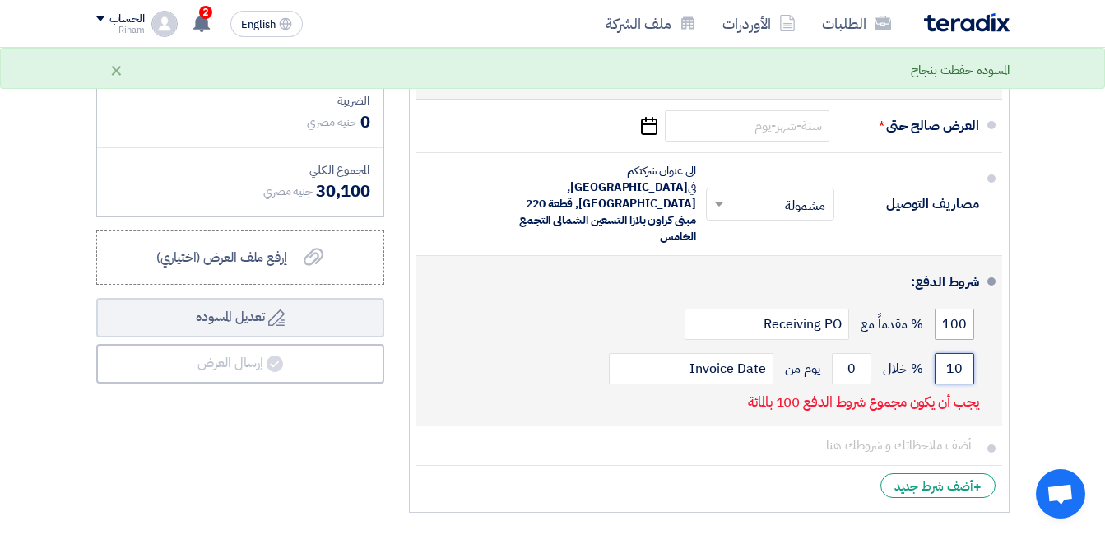
type input "1"
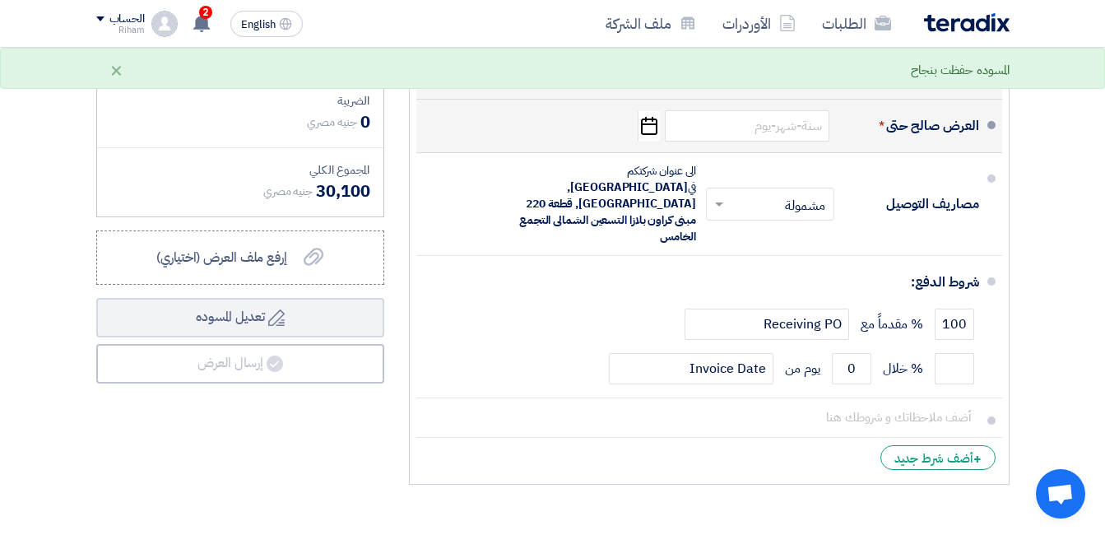
click at [649, 136] on icon "Pick a date" at bounding box center [648, 126] width 22 height 30
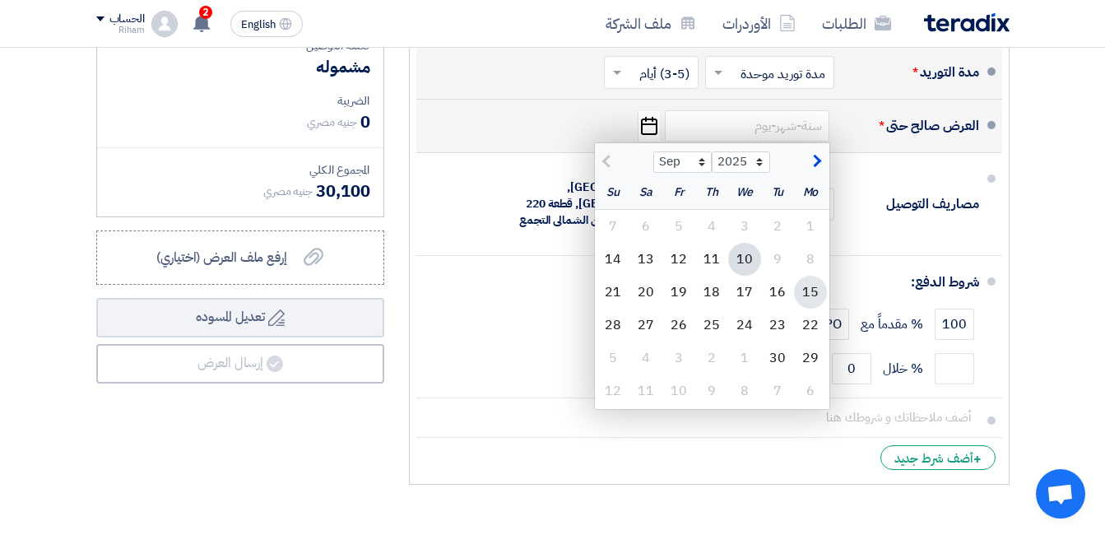
click at [813, 308] on div "15" at bounding box center [810, 292] width 33 height 33
type input "[DATE]"
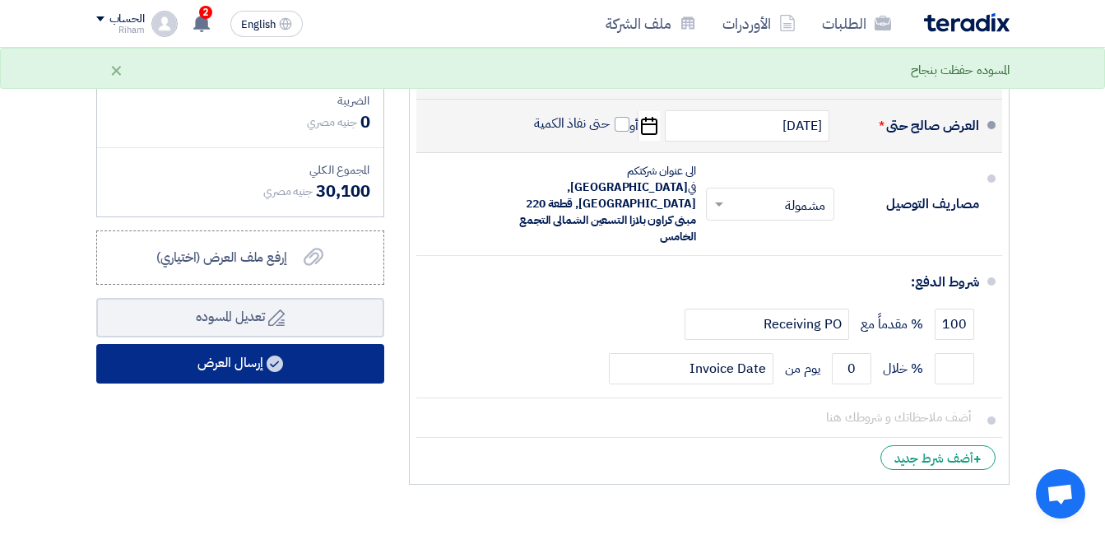
click at [259, 374] on button "إرسال العرض" at bounding box center [240, 363] width 288 height 39
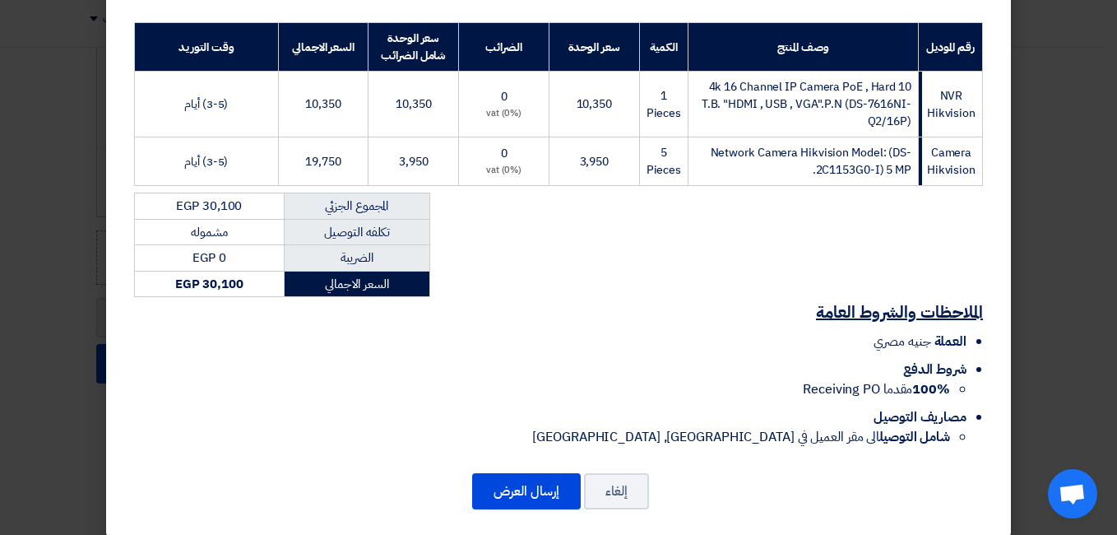
scroll to position [258, 0]
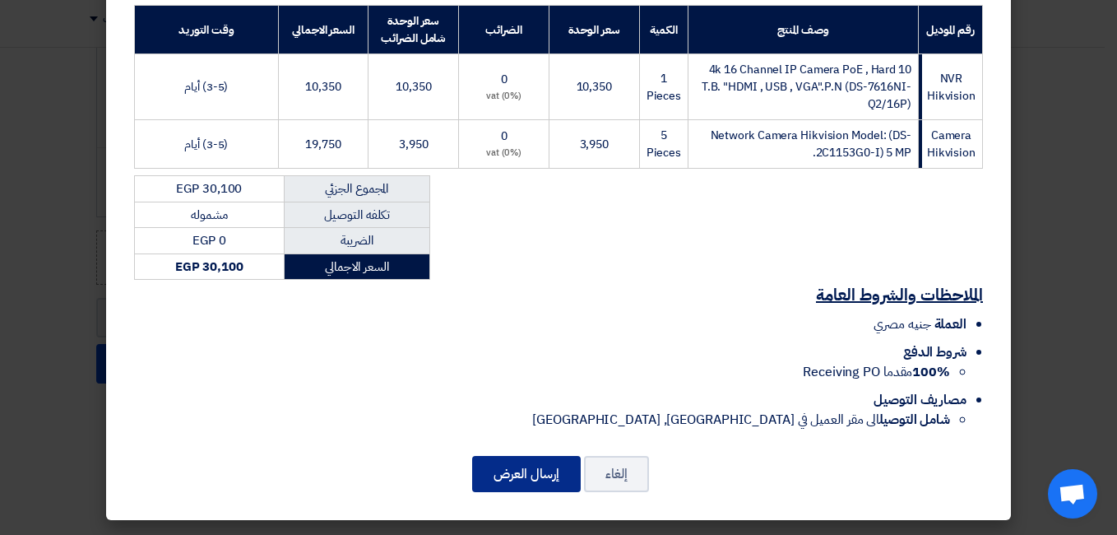
click at [532, 469] on button "إرسال العرض" at bounding box center [526, 474] width 109 height 36
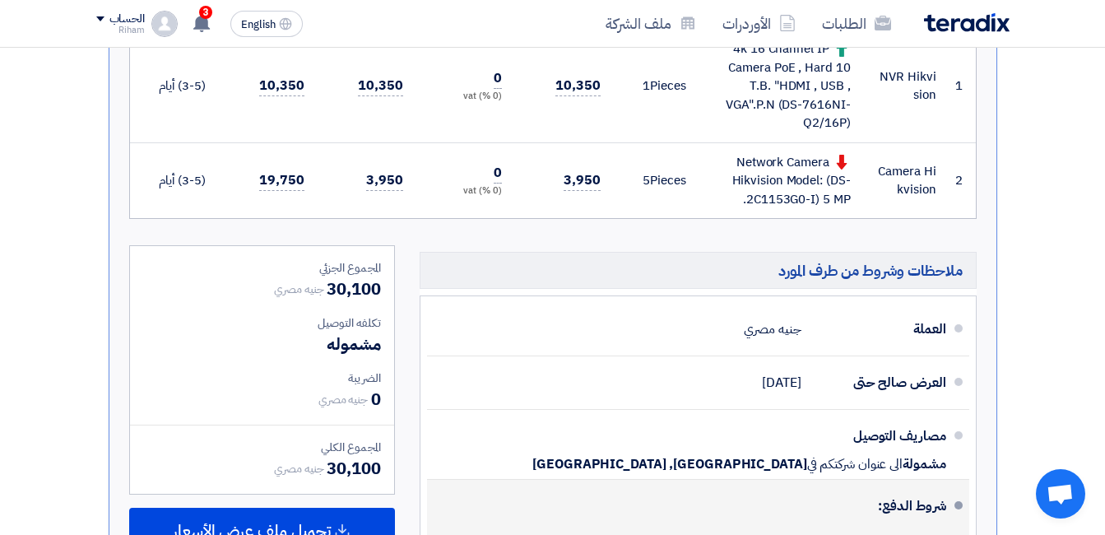
scroll to position [498, 0]
